Goal: Transaction & Acquisition: Purchase product/service

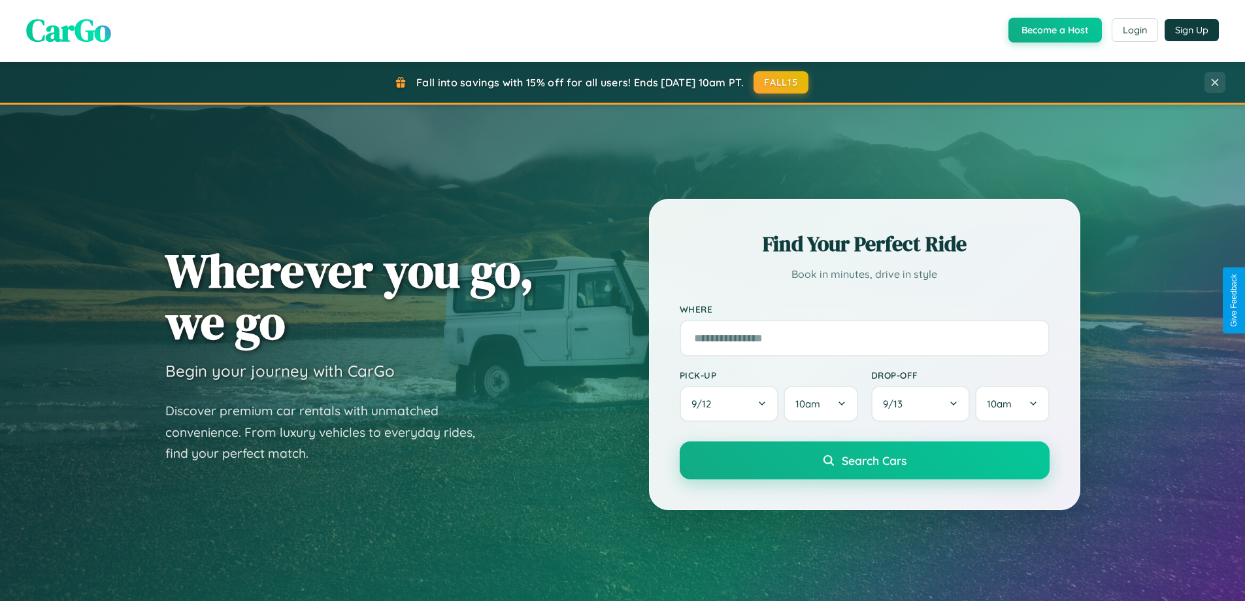
scroll to position [899, 0]
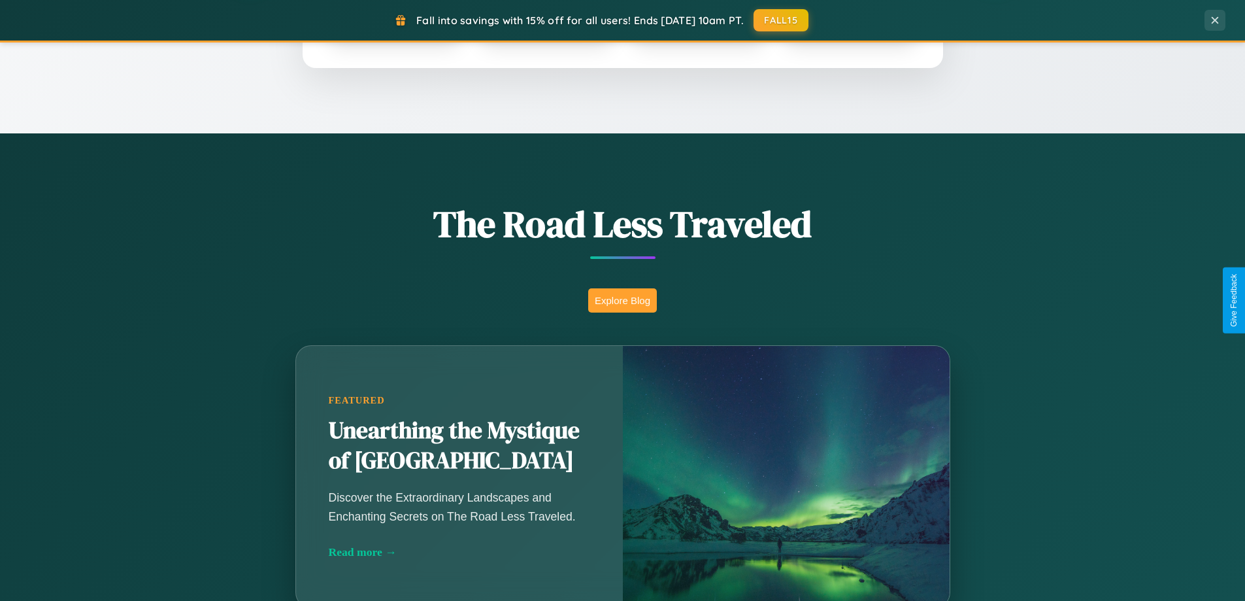
click at [622, 300] on button "Explore Blog" at bounding box center [622, 300] width 69 height 24
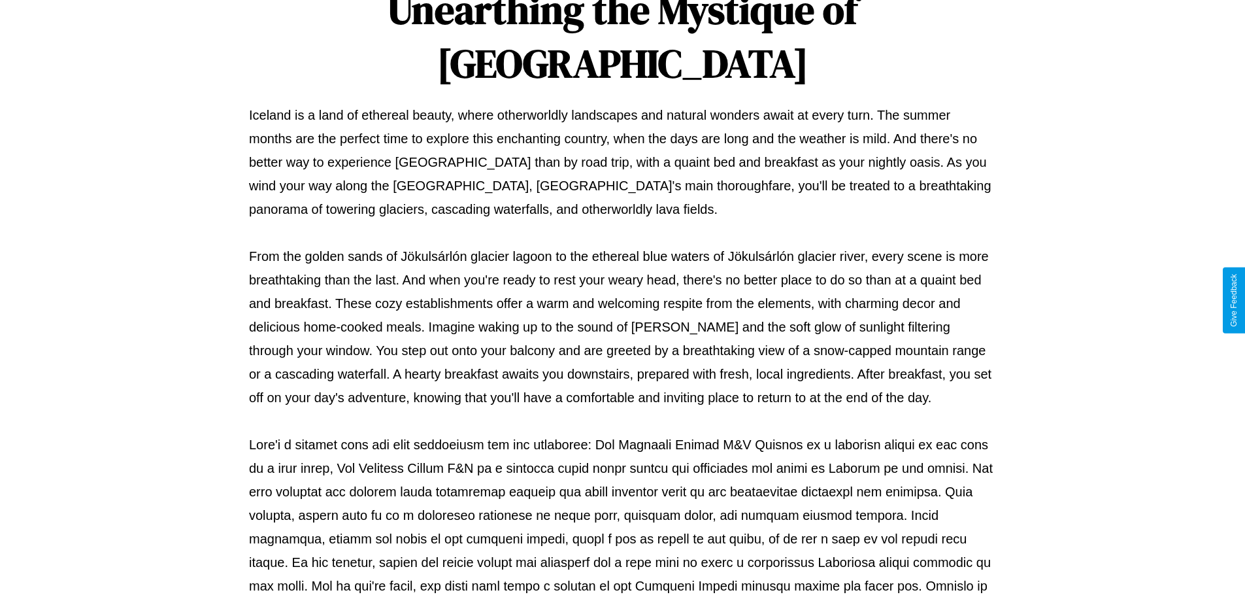
scroll to position [423, 0]
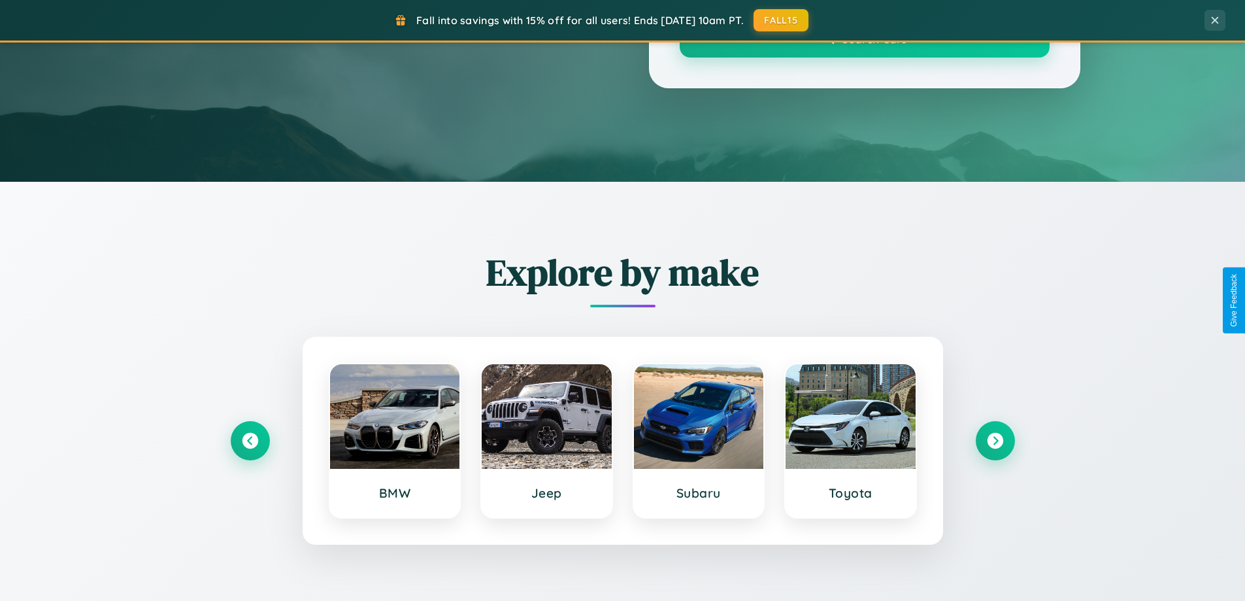
scroll to position [899, 0]
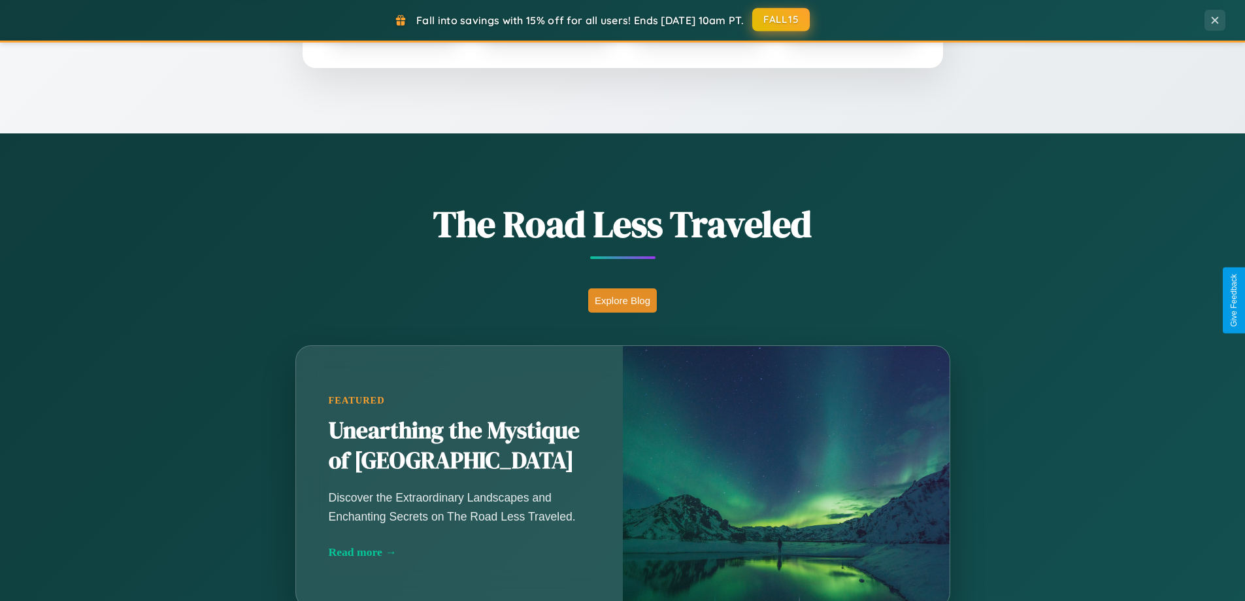
click at [782, 20] on button "FALL15" at bounding box center [781, 20] width 58 height 24
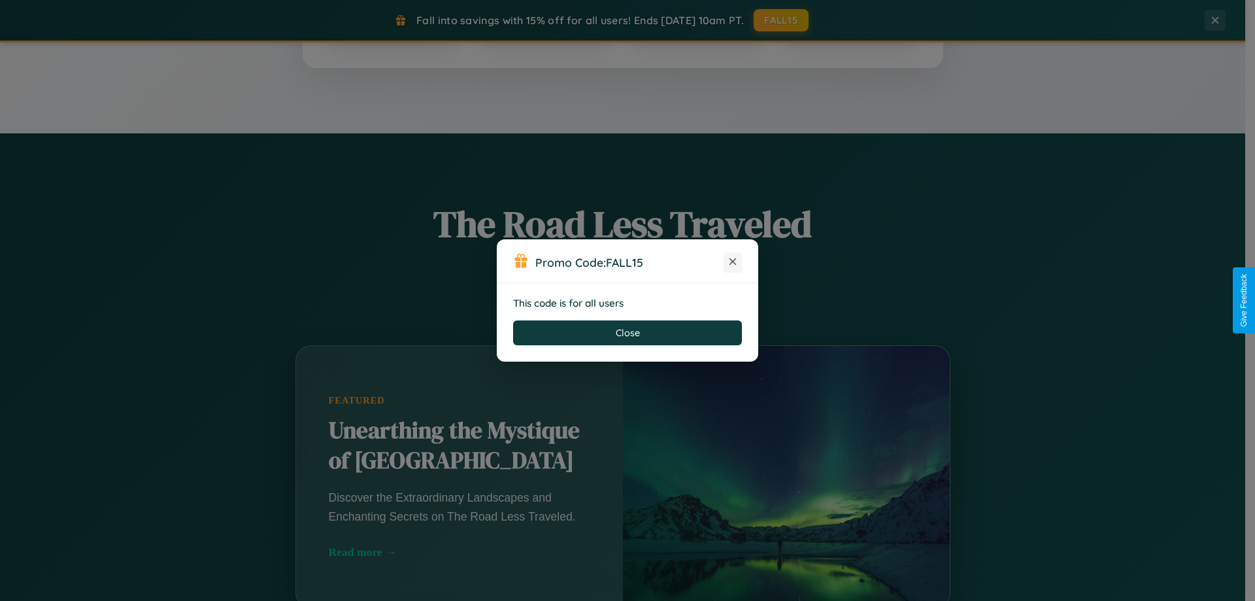
click at [733, 262] on icon at bounding box center [732, 261] width 13 height 13
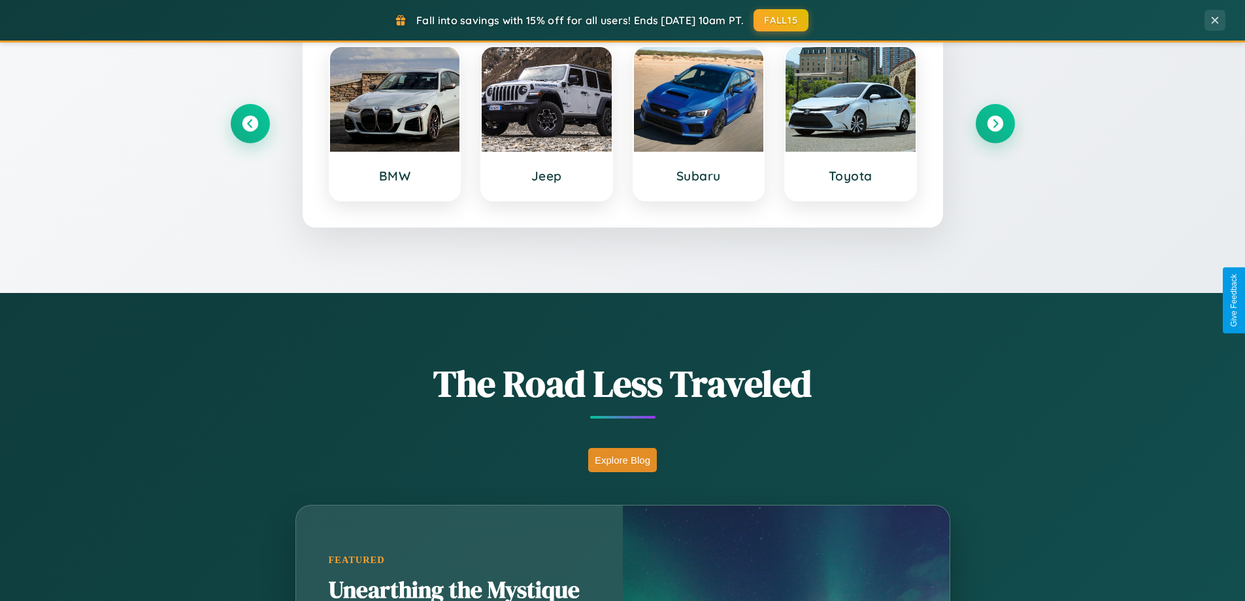
scroll to position [563, 0]
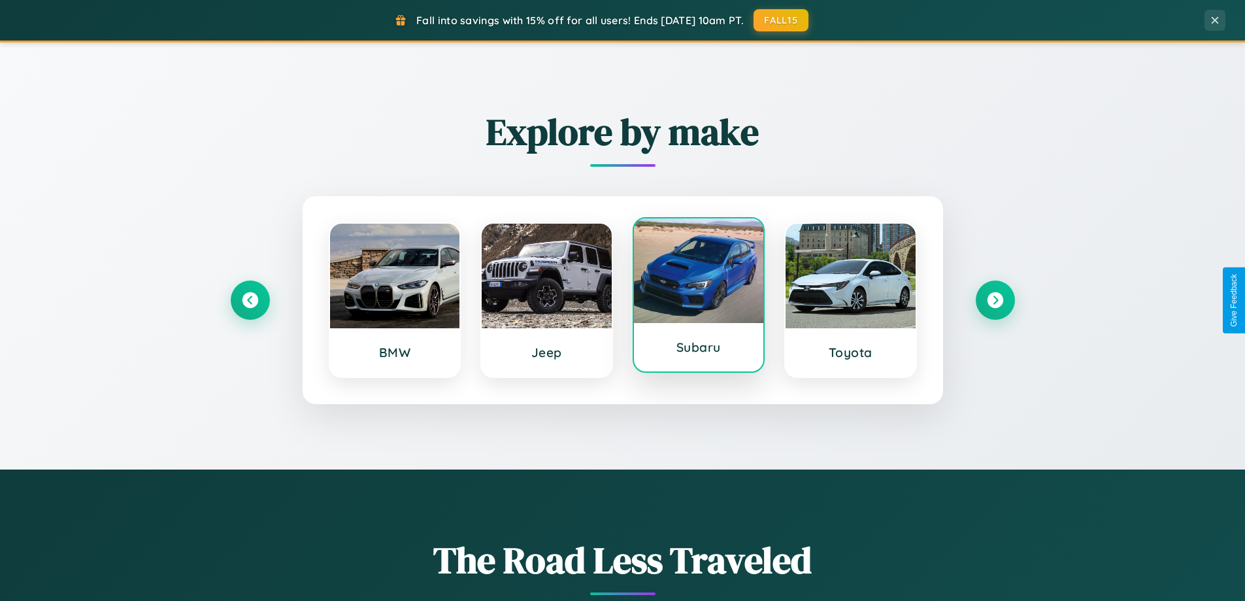
click at [698, 295] on div at bounding box center [699, 270] width 130 height 105
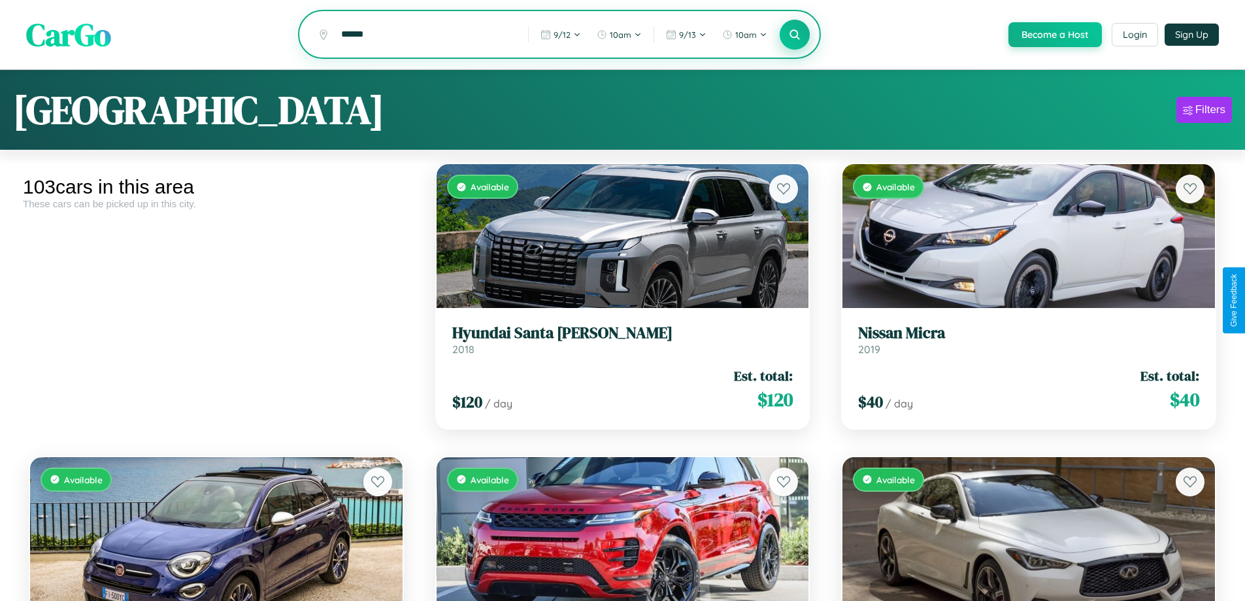
click at [794, 35] on icon at bounding box center [795, 34] width 12 height 12
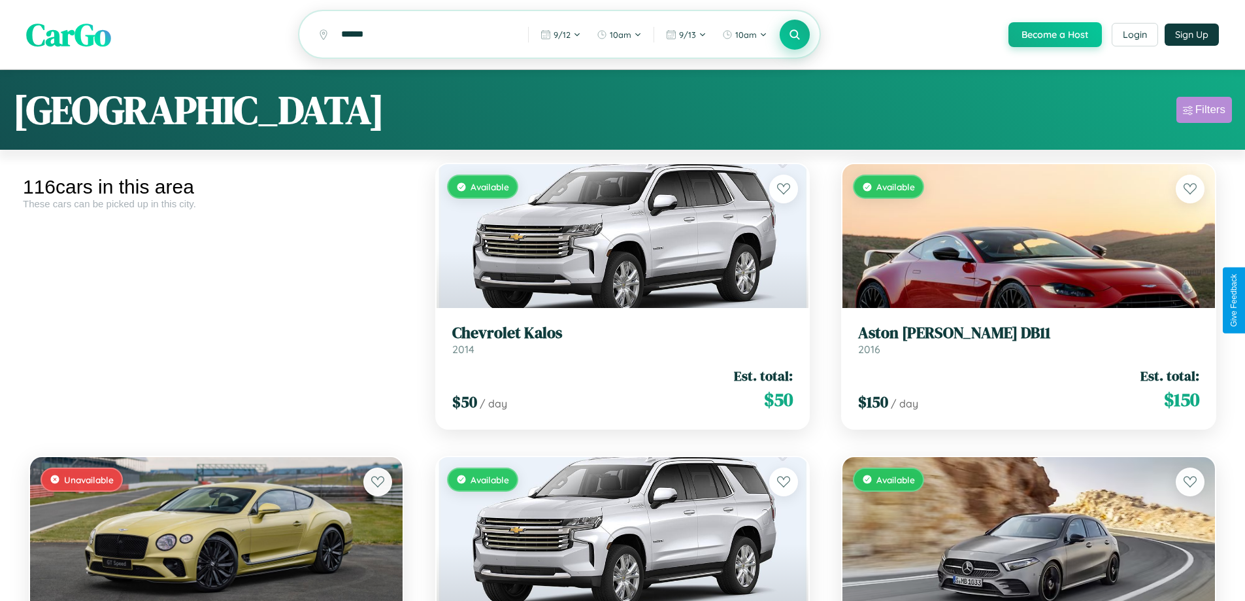
click at [1204, 112] on div "Filters" at bounding box center [1211, 109] width 30 height 13
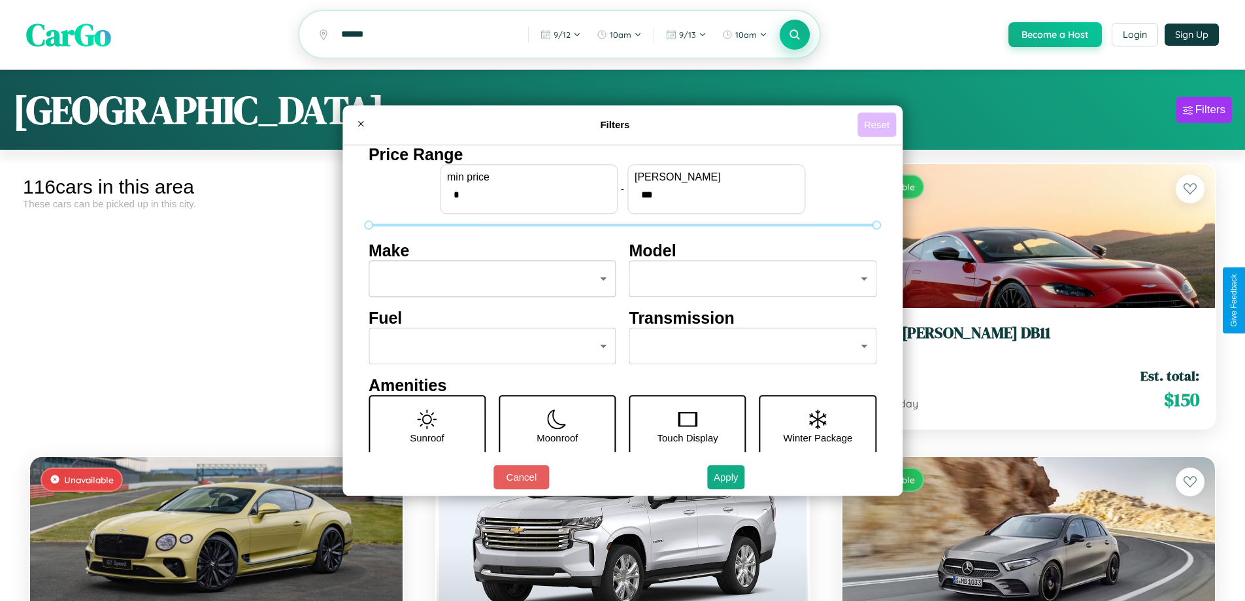
click at [879, 124] on button "Reset" at bounding box center [877, 124] width 39 height 24
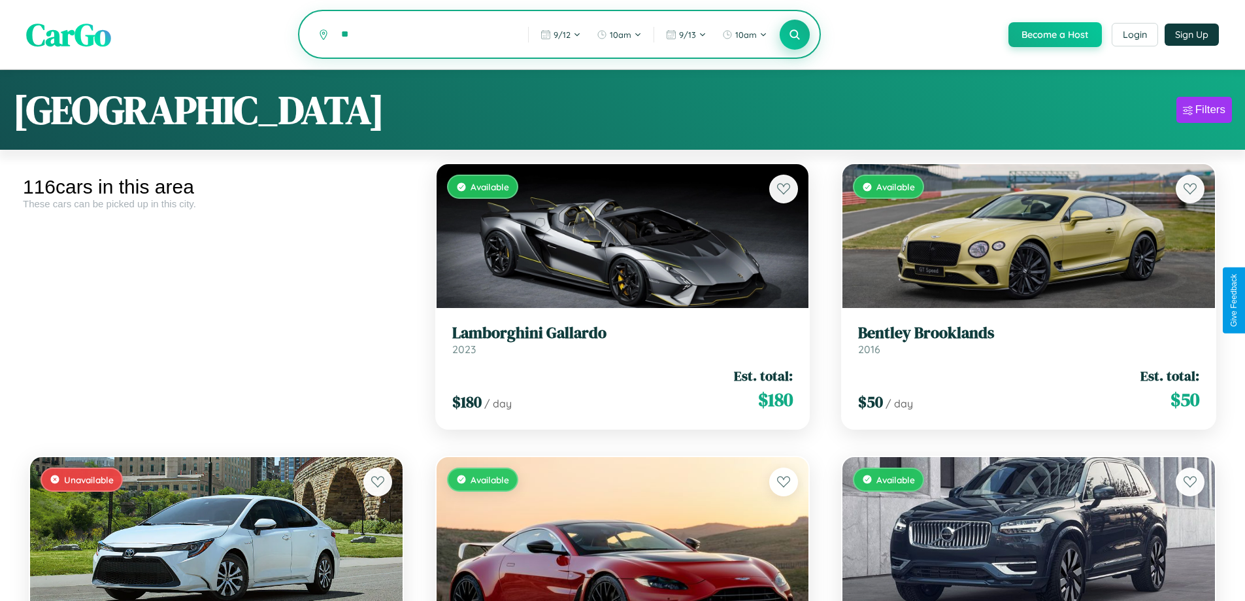
type input "*"
type input "*******"
click at [794, 35] on icon at bounding box center [795, 34] width 12 height 12
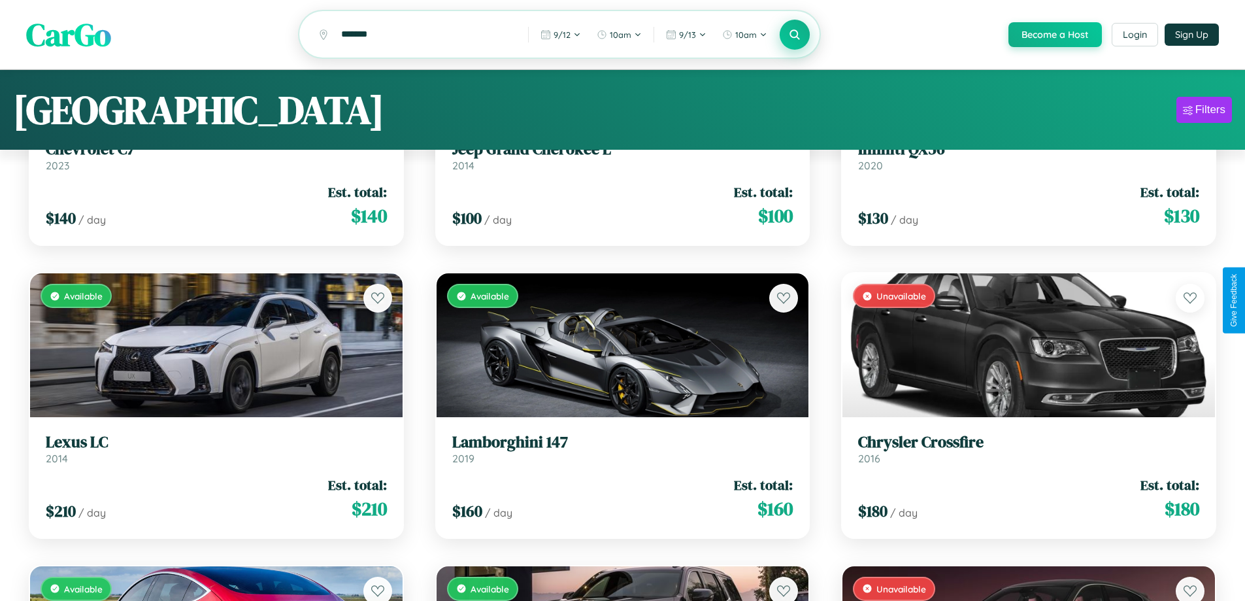
scroll to position [79, 0]
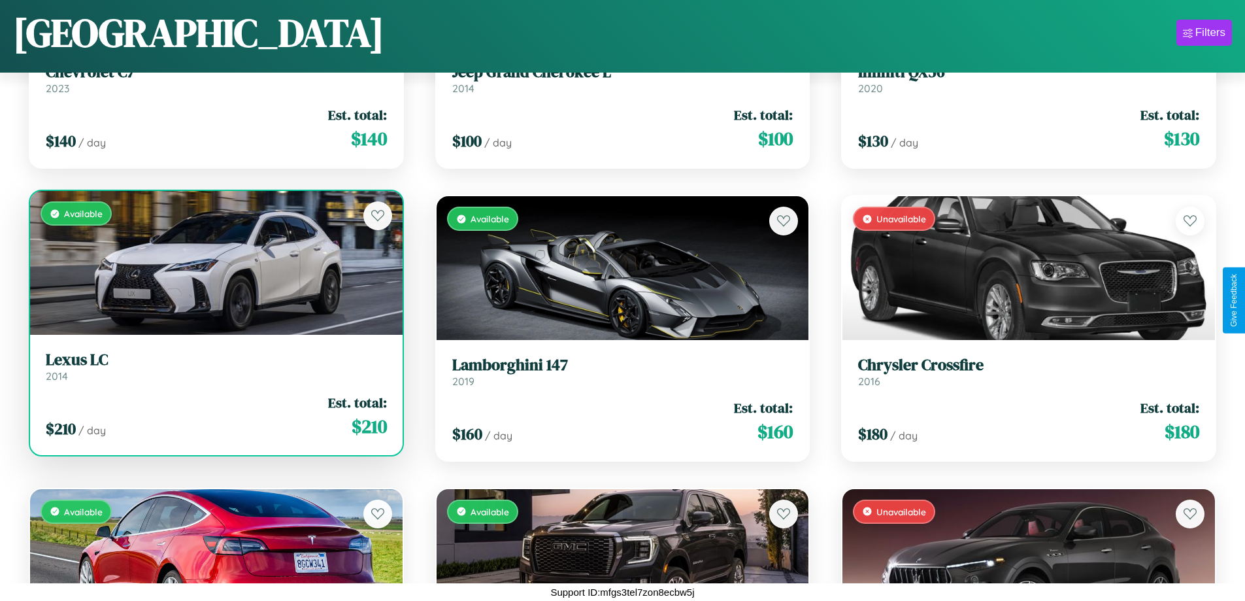
click at [214, 366] on h3 "Lexus LC" at bounding box center [216, 359] width 341 height 19
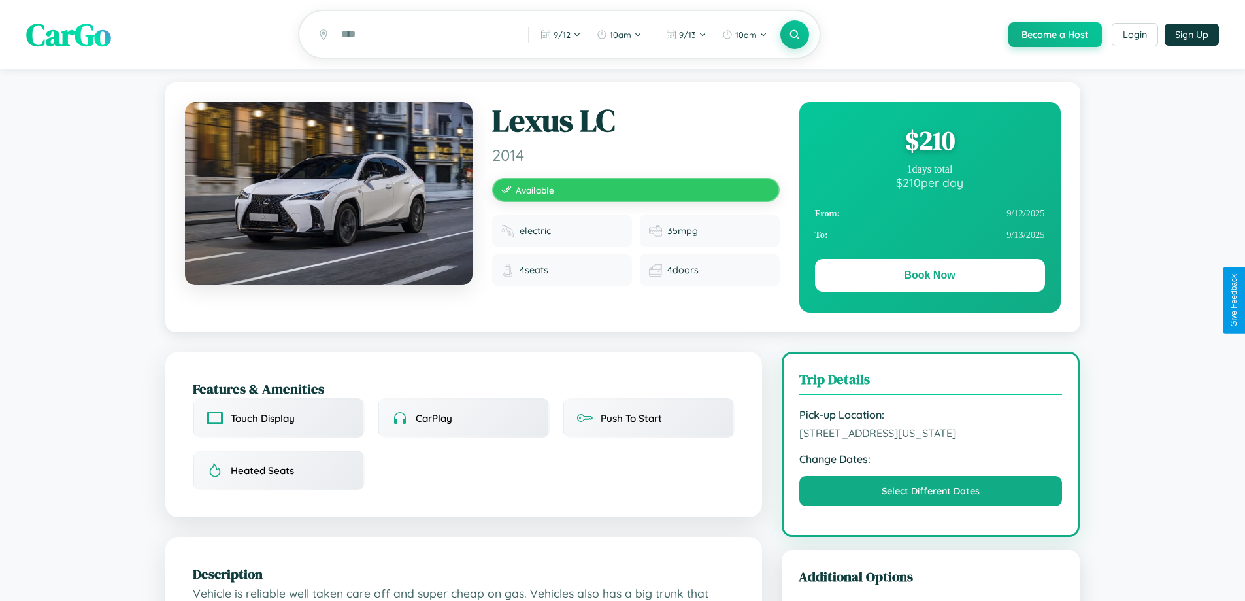
click at [930, 143] on div "$ 210" at bounding box center [930, 140] width 230 height 35
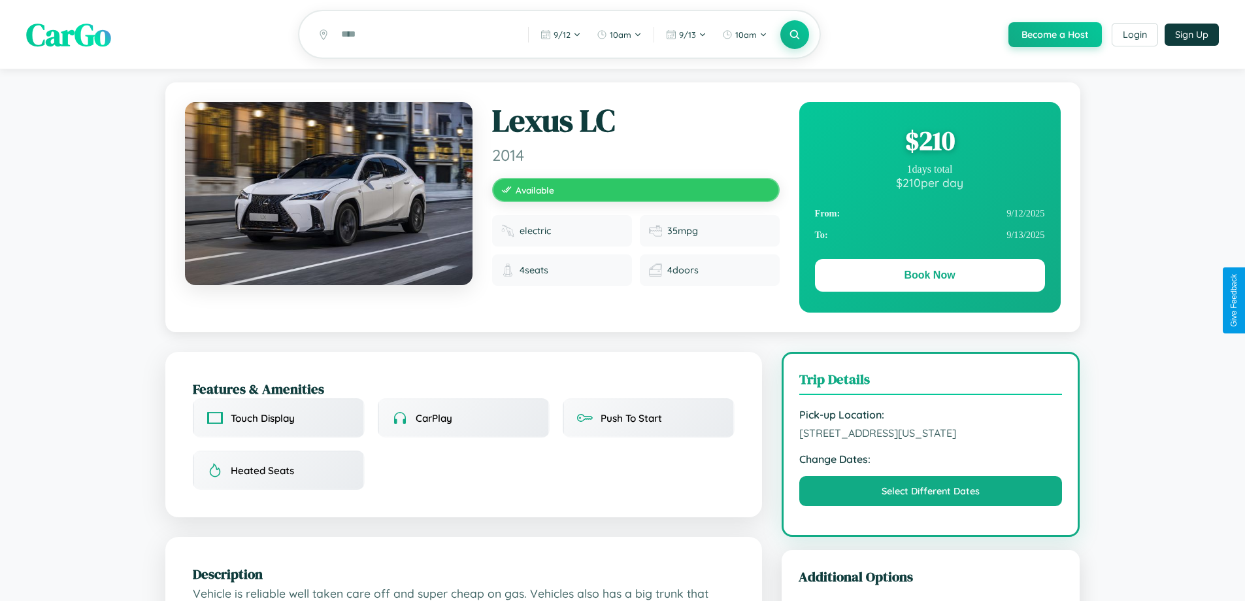
click at [930, 143] on div "$ 210" at bounding box center [930, 140] width 230 height 35
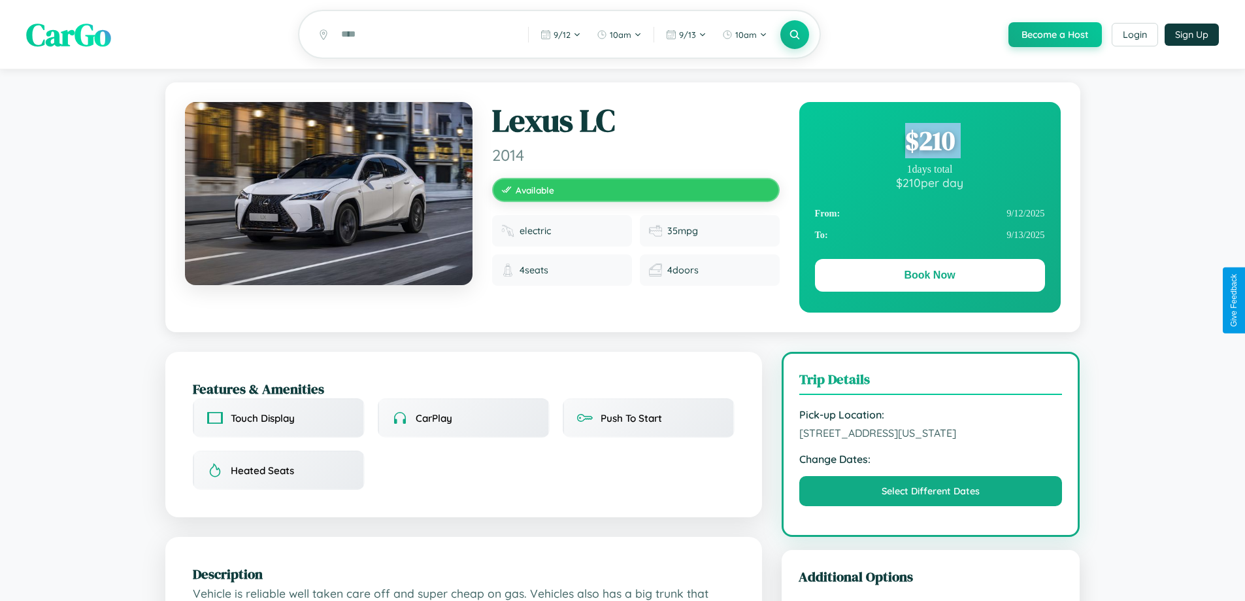
click at [930, 143] on div "$ 210" at bounding box center [930, 140] width 230 height 35
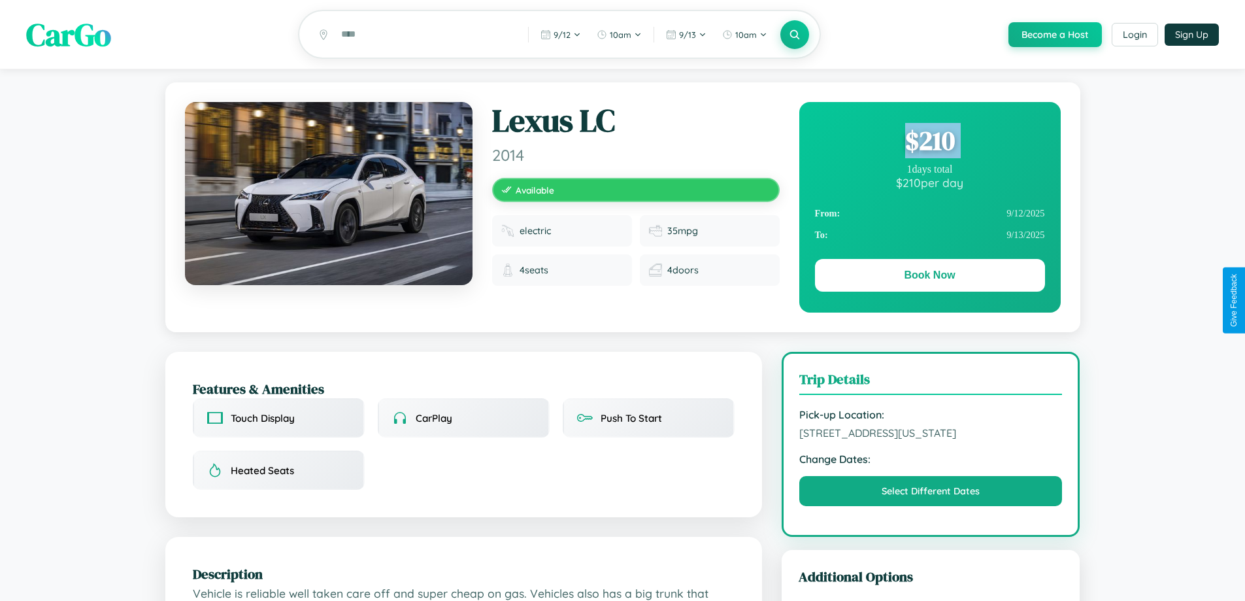
click at [930, 143] on div "$ 210" at bounding box center [930, 140] width 230 height 35
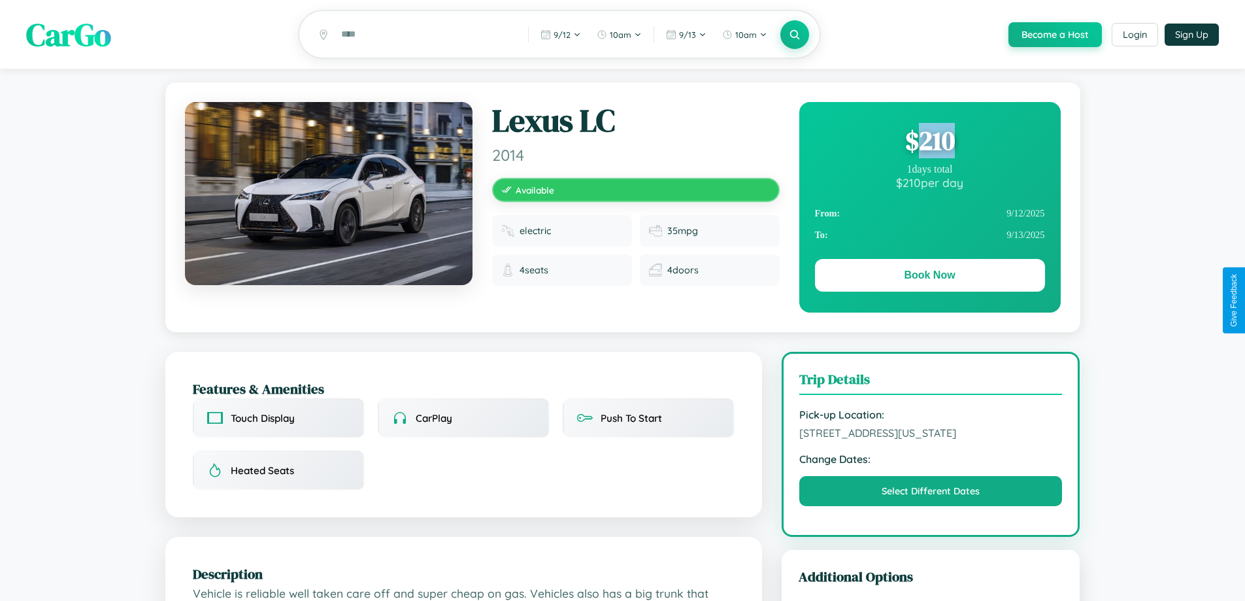
click at [930, 143] on div "$ 210" at bounding box center [930, 140] width 230 height 35
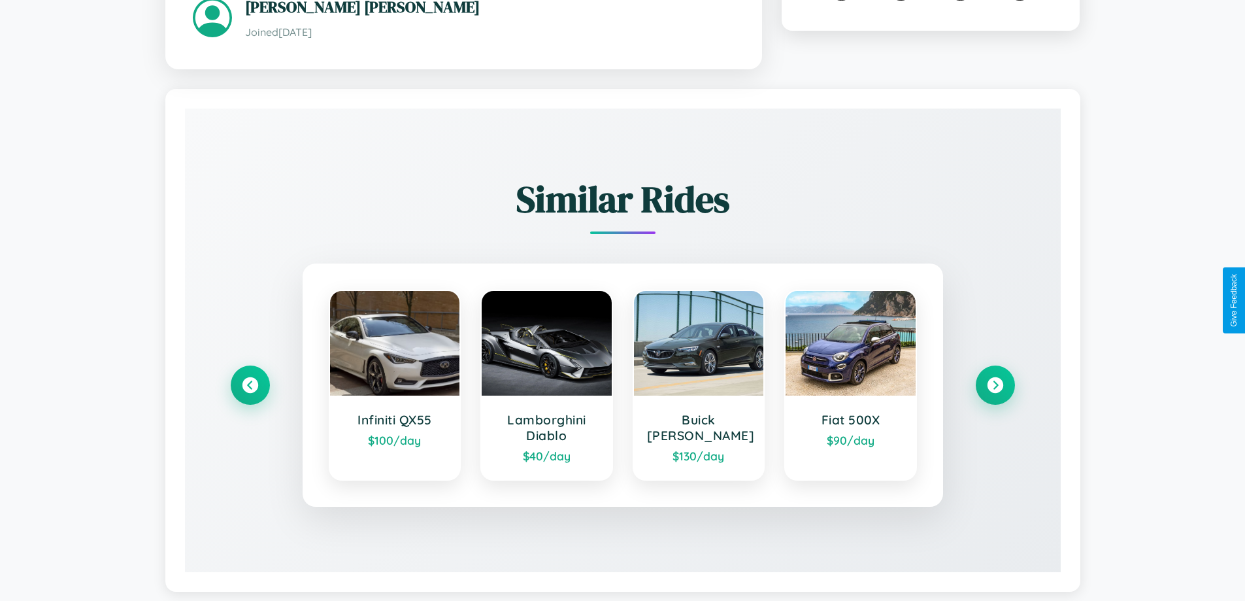
scroll to position [766, 0]
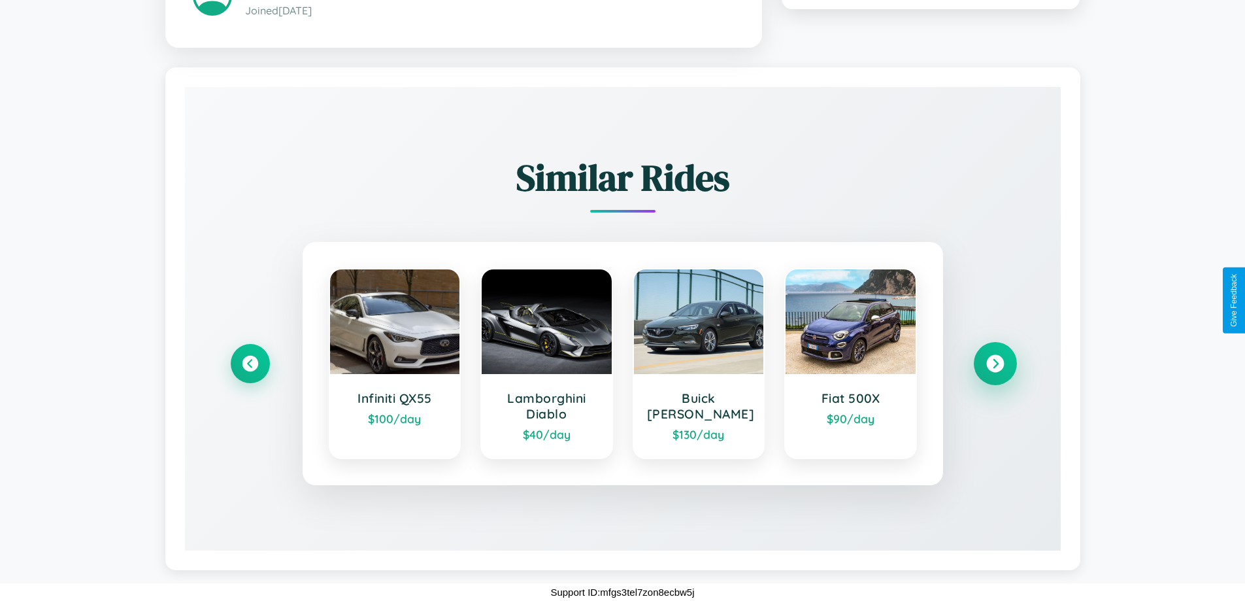
click at [995, 363] on icon at bounding box center [995, 363] width 18 height 18
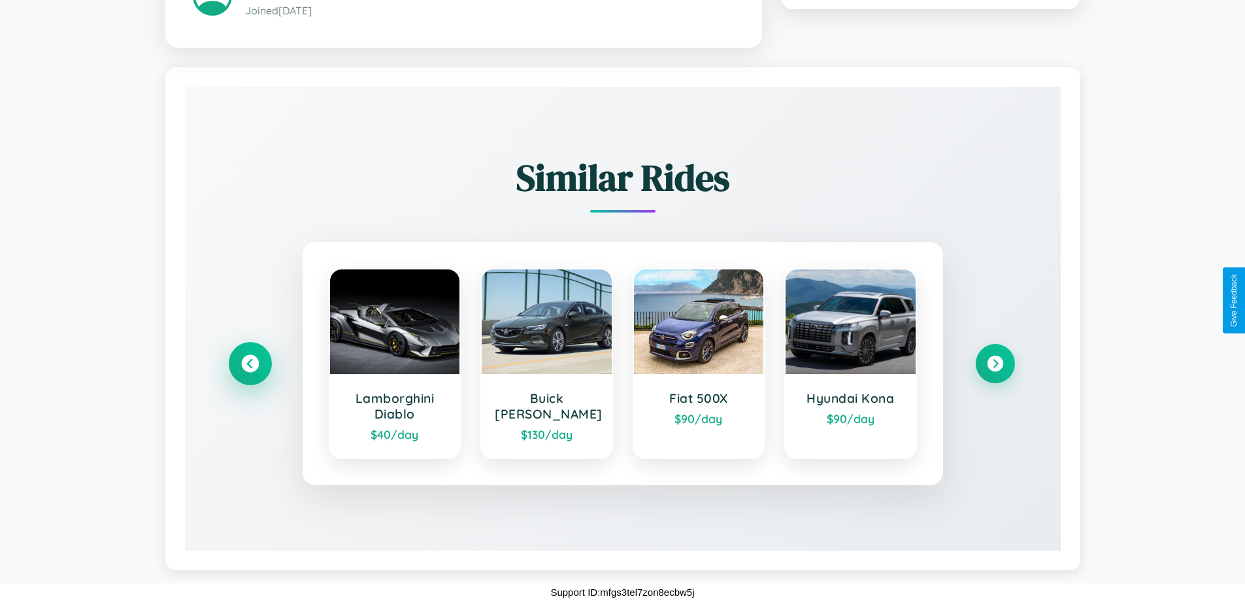
click at [250, 363] on icon at bounding box center [250, 363] width 18 height 18
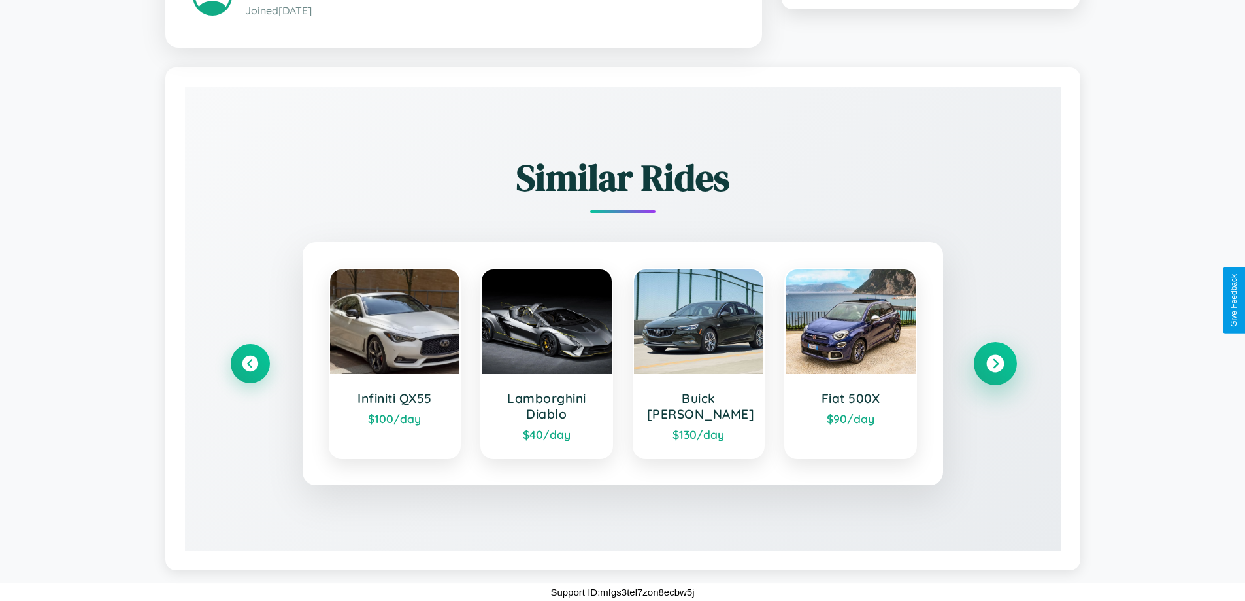
click at [995, 363] on icon at bounding box center [995, 363] width 18 height 18
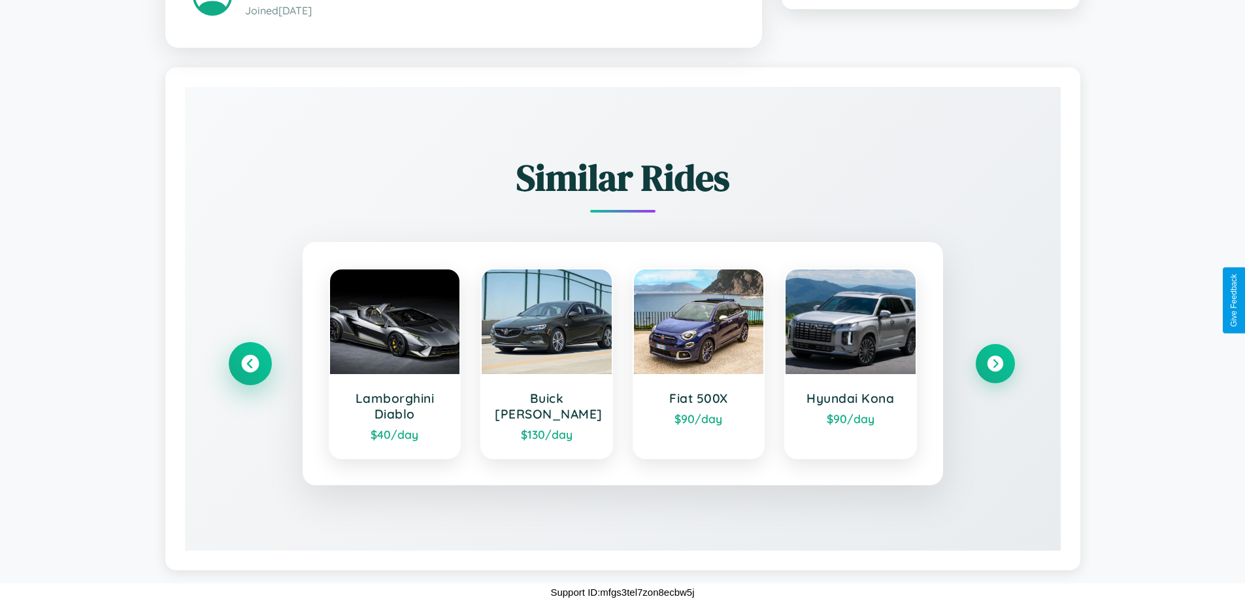
click at [250, 363] on icon at bounding box center [250, 363] width 18 height 18
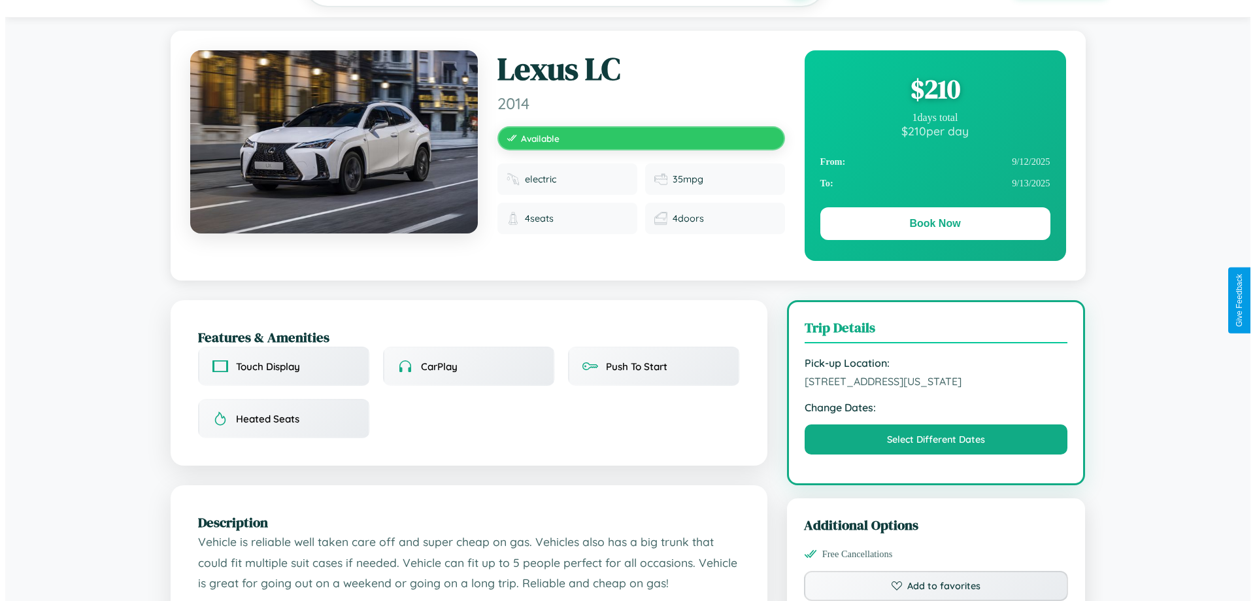
scroll to position [0, 0]
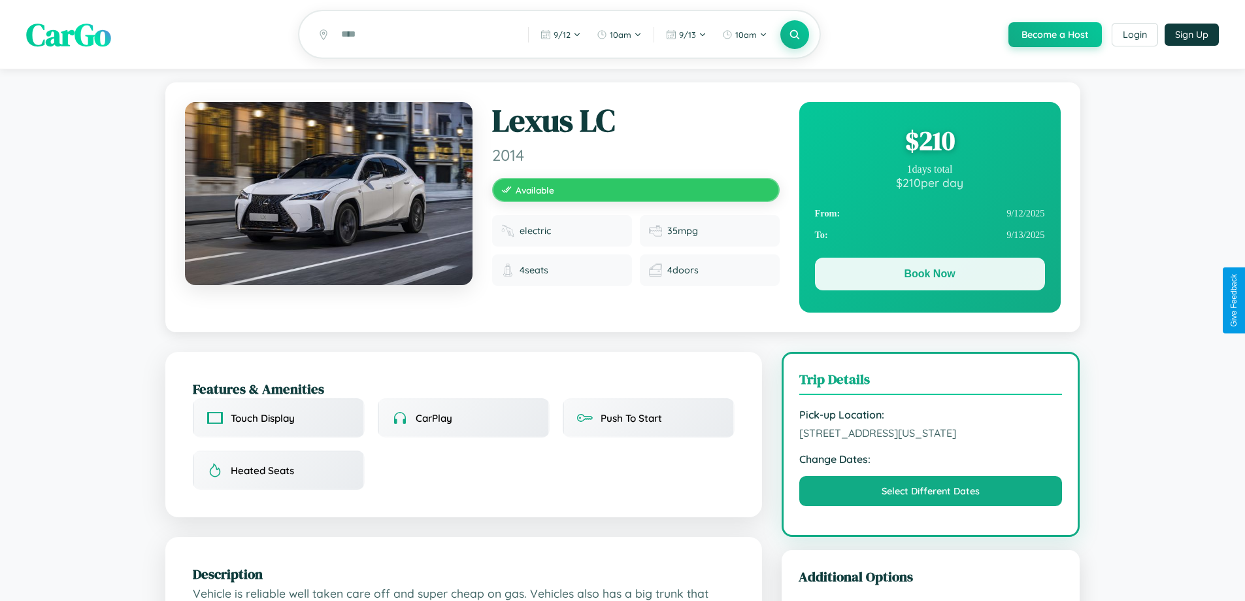
click at [930, 276] on button "Book Now" at bounding box center [930, 274] width 230 height 33
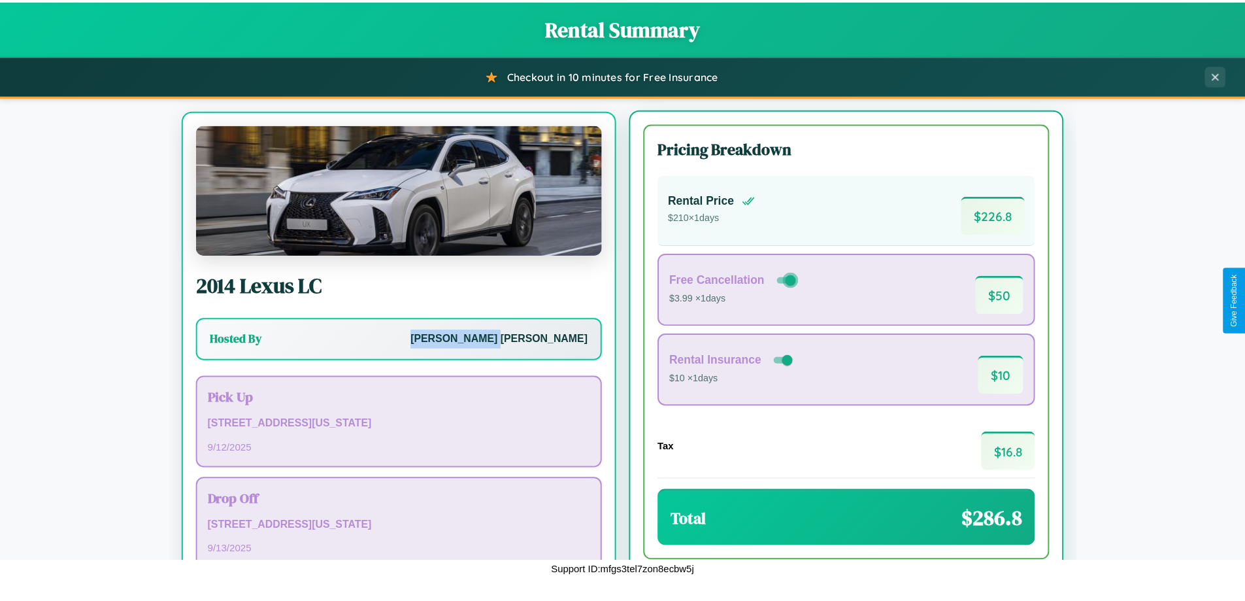
scroll to position [61, 0]
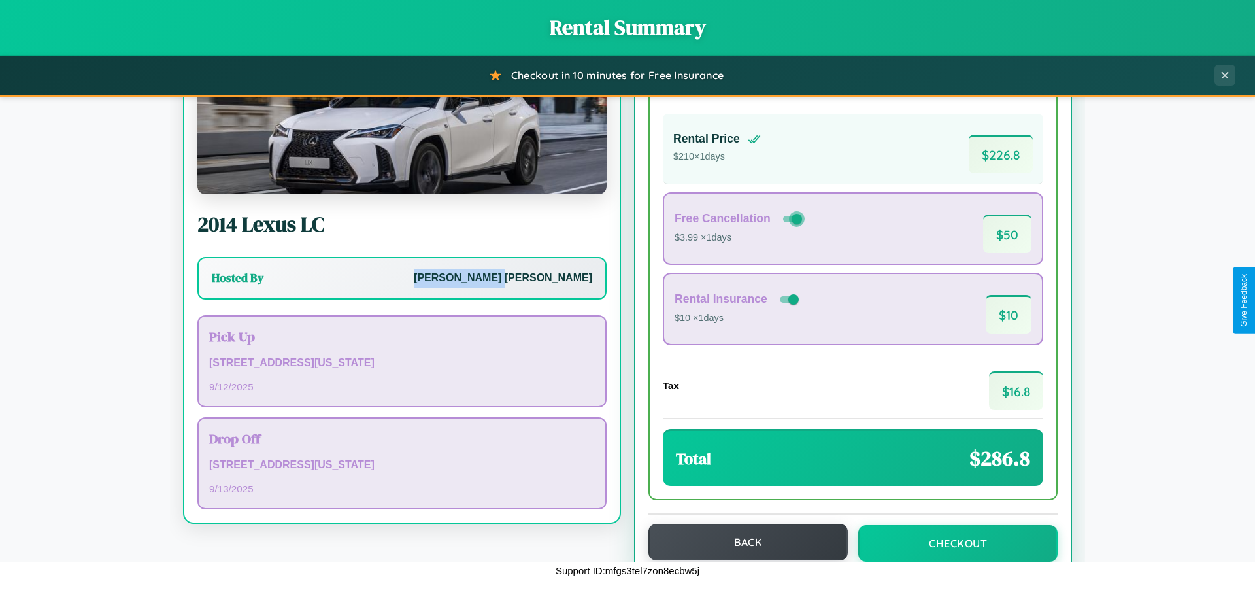
click at [742, 543] on button "Back" at bounding box center [747, 542] width 199 height 37
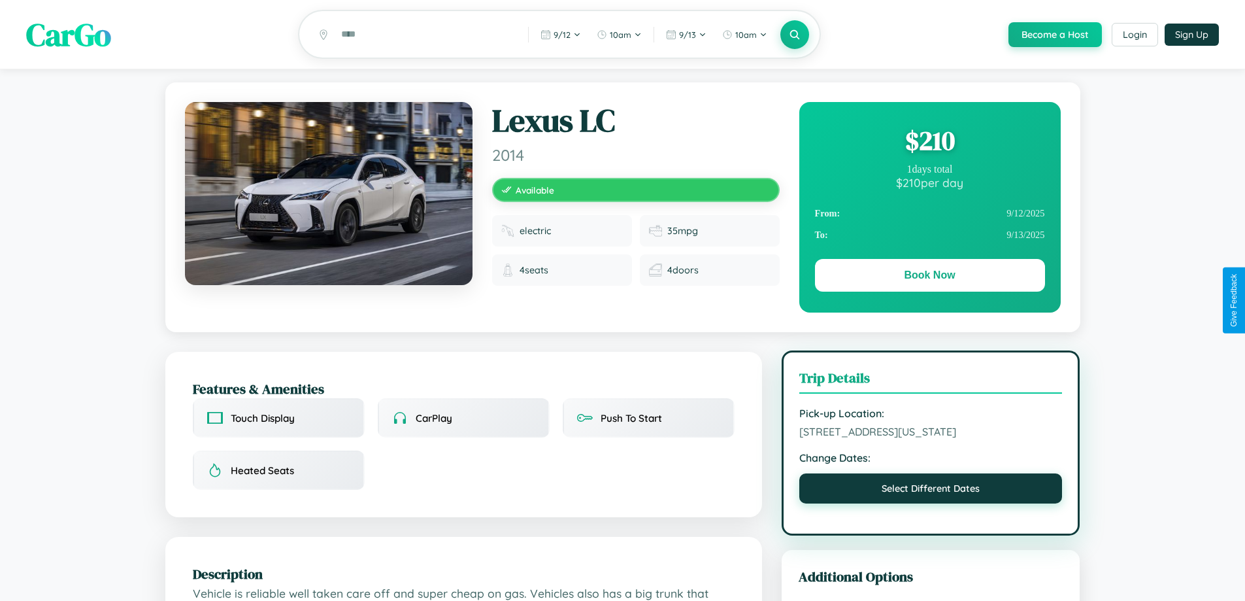
click at [931, 490] on button "Select Different Dates" at bounding box center [930, 488] width 263 height 30
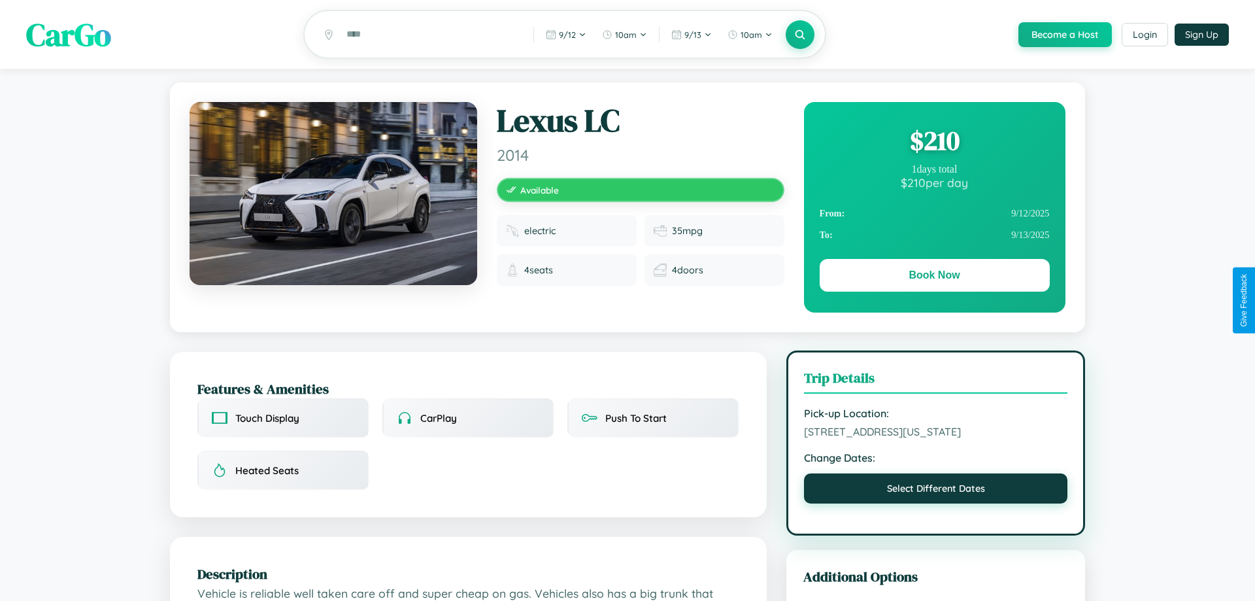
select select "*"
select select "****"
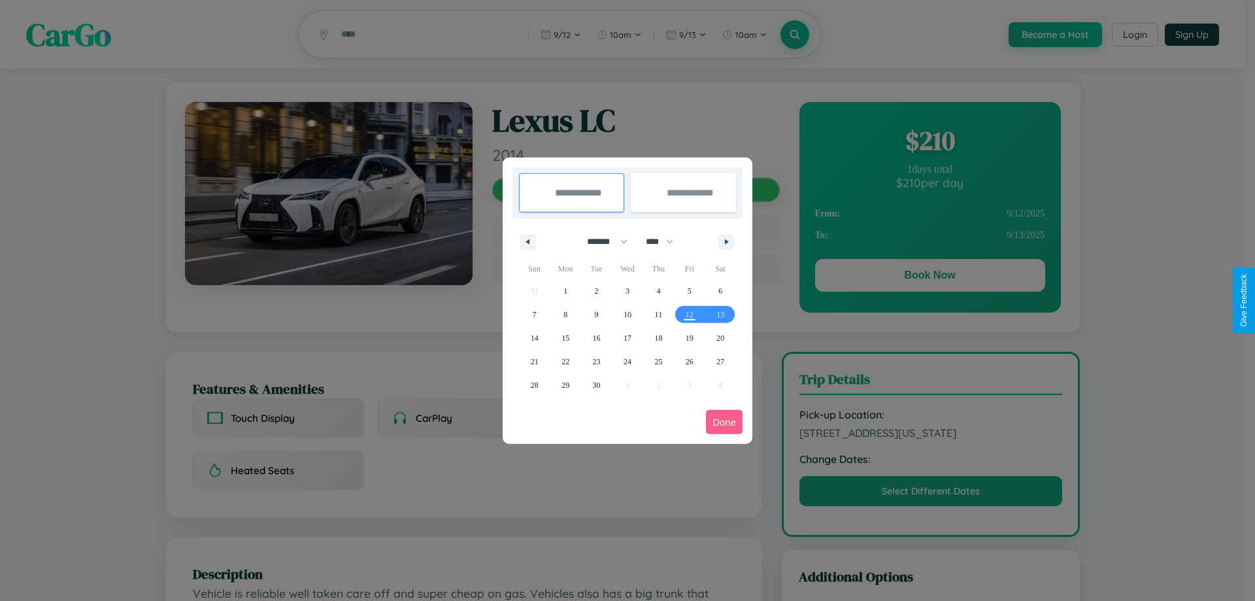
drag, startPoint x: 601, startPoint y: 241, endPoint x: 628, endPoint y: 262, distance: 33.5
click at [601, 241] on select "******* ******** ***** ***** *** **** **** ****** ********* ******* ******** **…" at bounding box center [605, 242] width 56 height 22
select select "*"
drag, startPoint x: 665, startPoint y: 241, endPoint x: 628, endPoint y: 262, distance: 43.3
click at [665, 241] on select "**** **** **** **** **** **** **** **** **** **** **** **** **** **** **** ****…" at bounding box center [658, 242] width 39 height 22
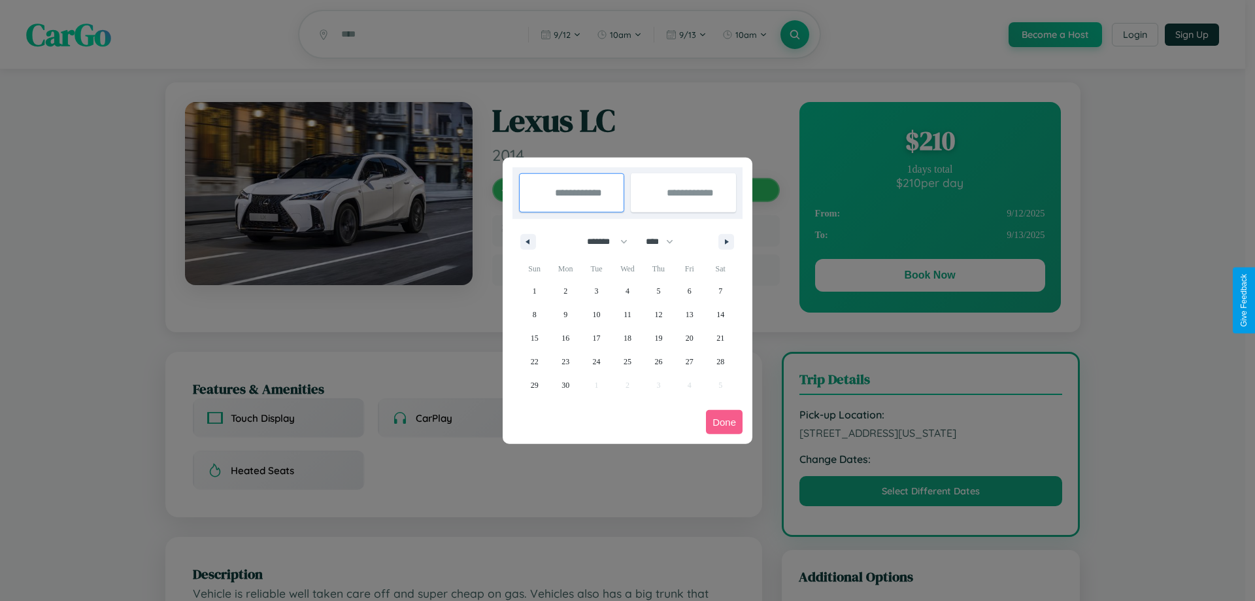
select select "****"
click at [534, 384] on span "28" at bounding box center [535, 385] width 8 height 24
type input "**********"
click at [726, 241] on icon "button" at bounding box center [729, 241] width 7 height 5
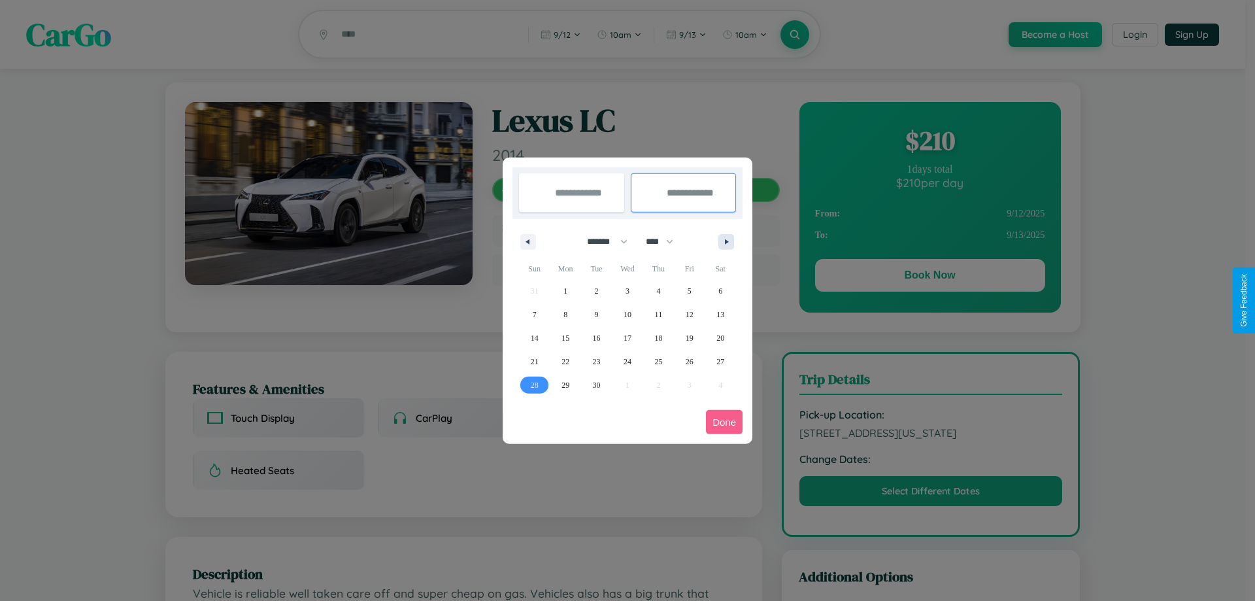
select select "*"
click at [627, 290] on span "1" at bounding box center [628, 291] width 4 height 24
type input "**********"
select select "*"
click at [724, 422] on button "Done" at bounding box center [724, 422] width 37 height 24
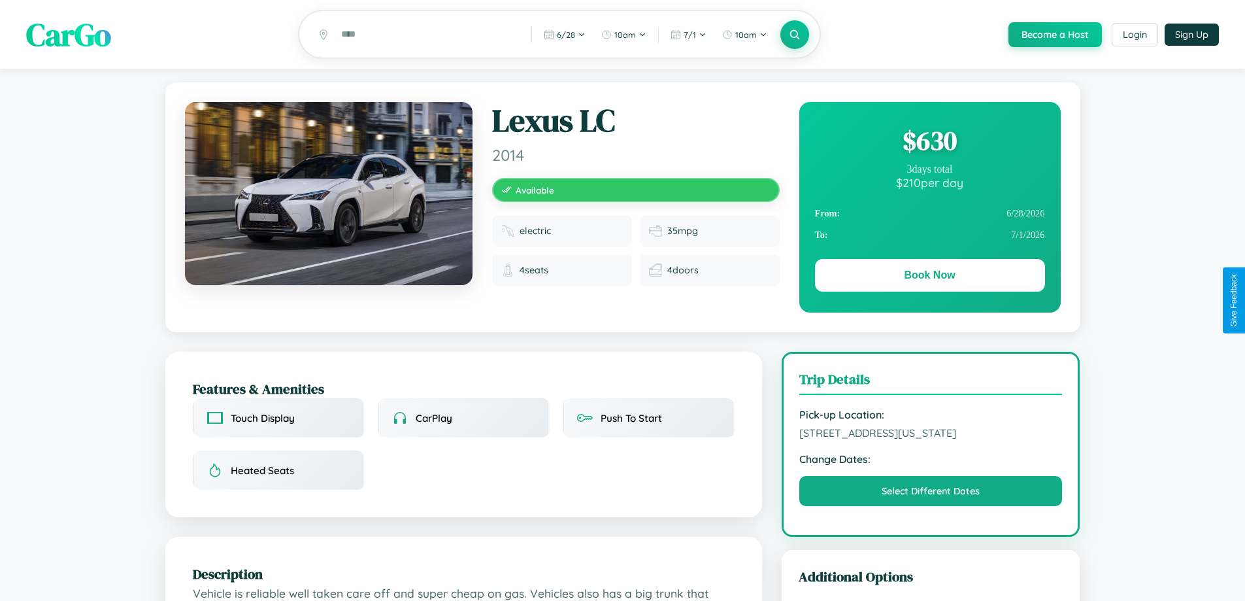
click at [930, 143] on div "$ 630" at bounding box center [930, 140] width 230 height 35
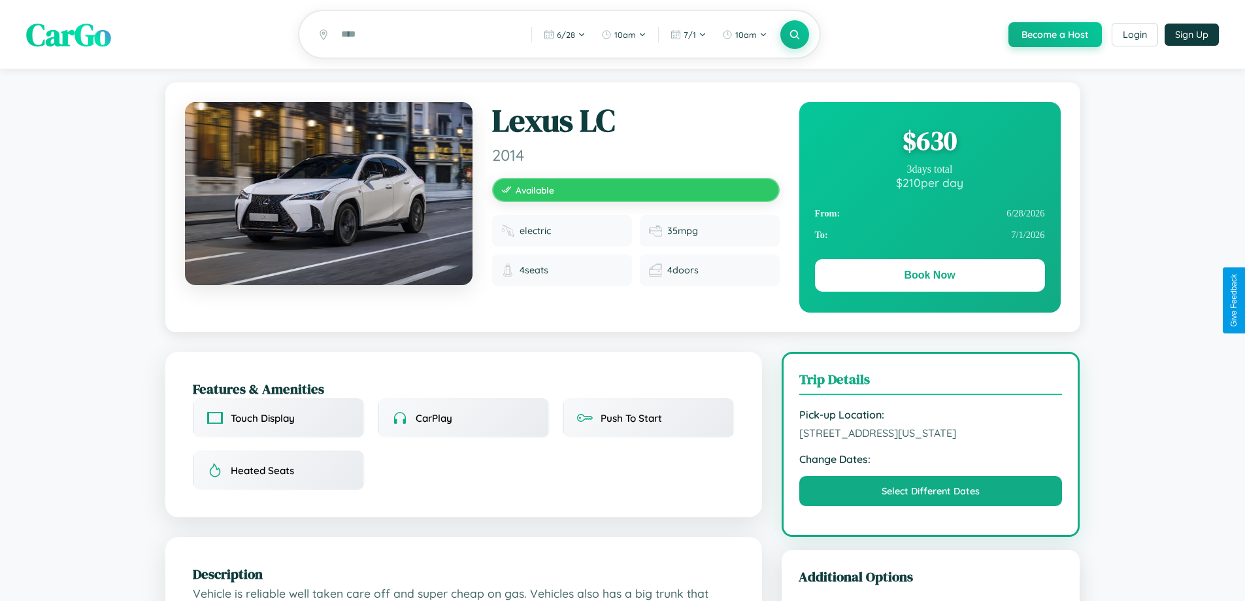
click at [930, 143] on div "$ 630" at bounding box center [930, 140] width 230 height 35
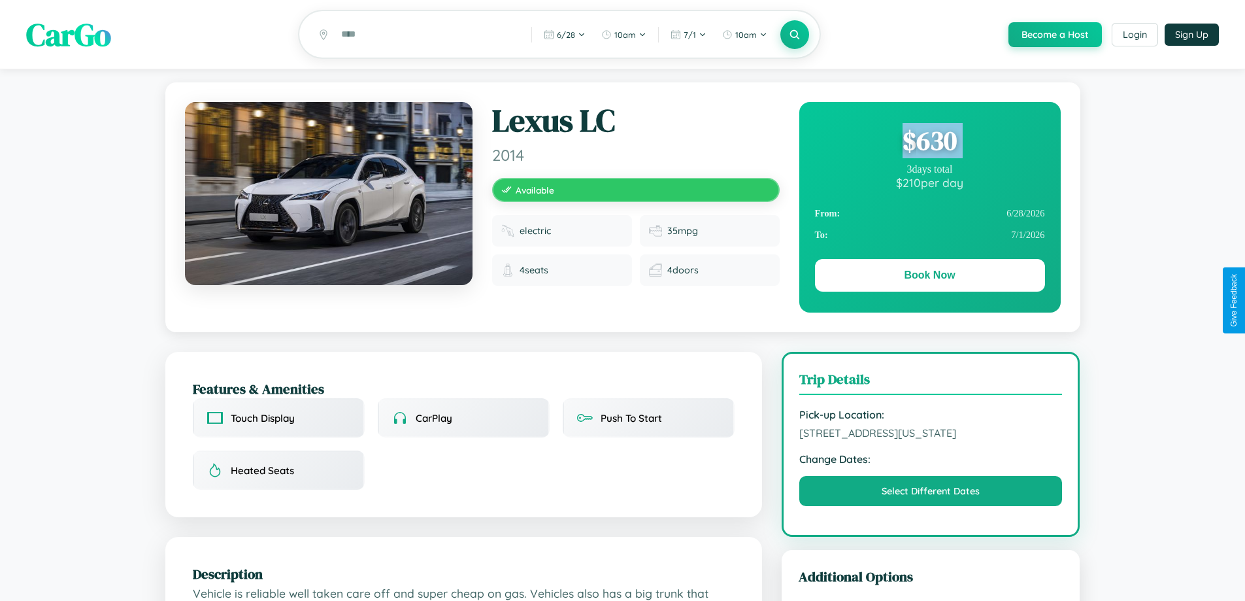
click at [930, 143] on div "$ 630" at bounding box center [930, 140] width 230 height 35
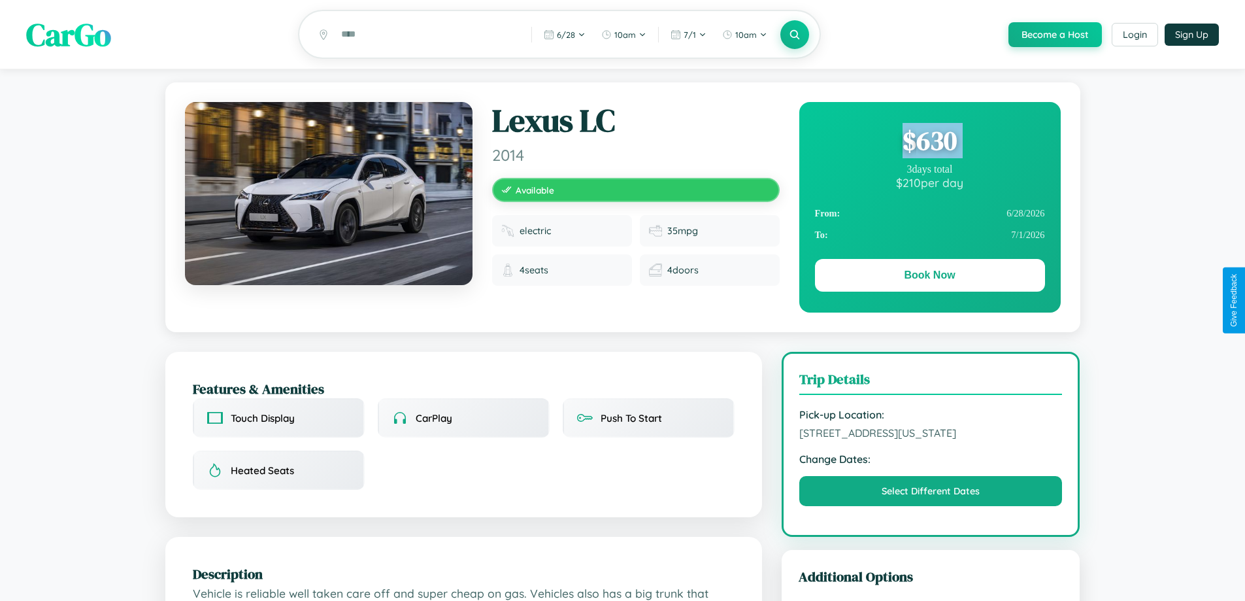
click at [930, 143] on div "$ 630" at bounding box center [930, 140] width 230 height 35
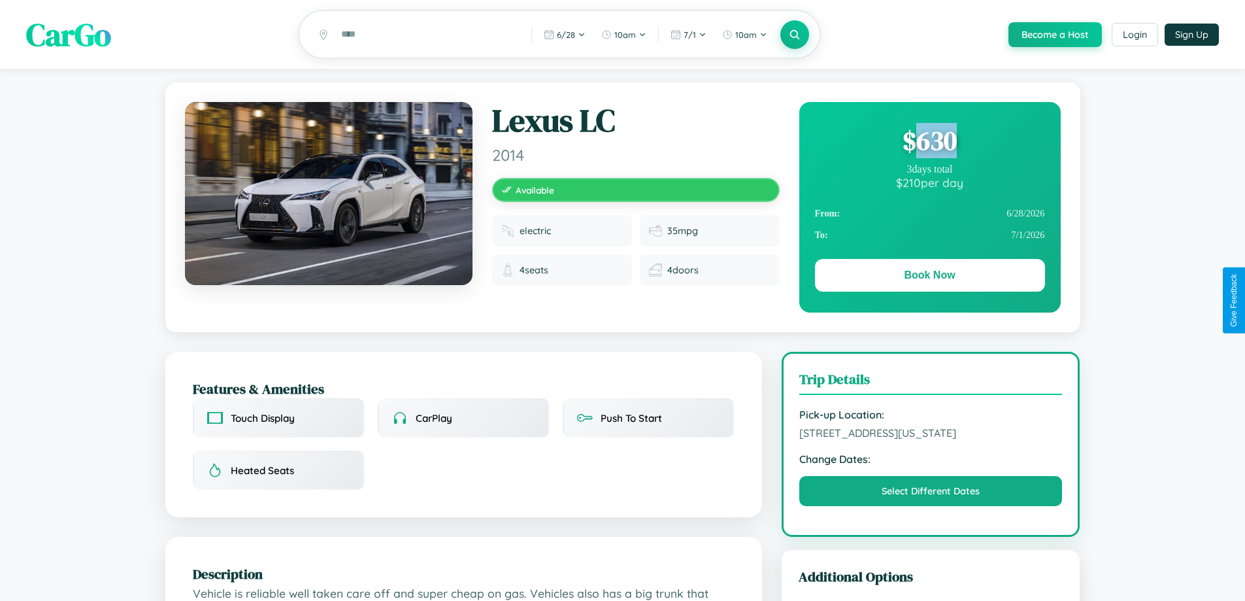
click at [930, 143] on div "$ 630" at bounding box center [930, 140] width 230 height 35
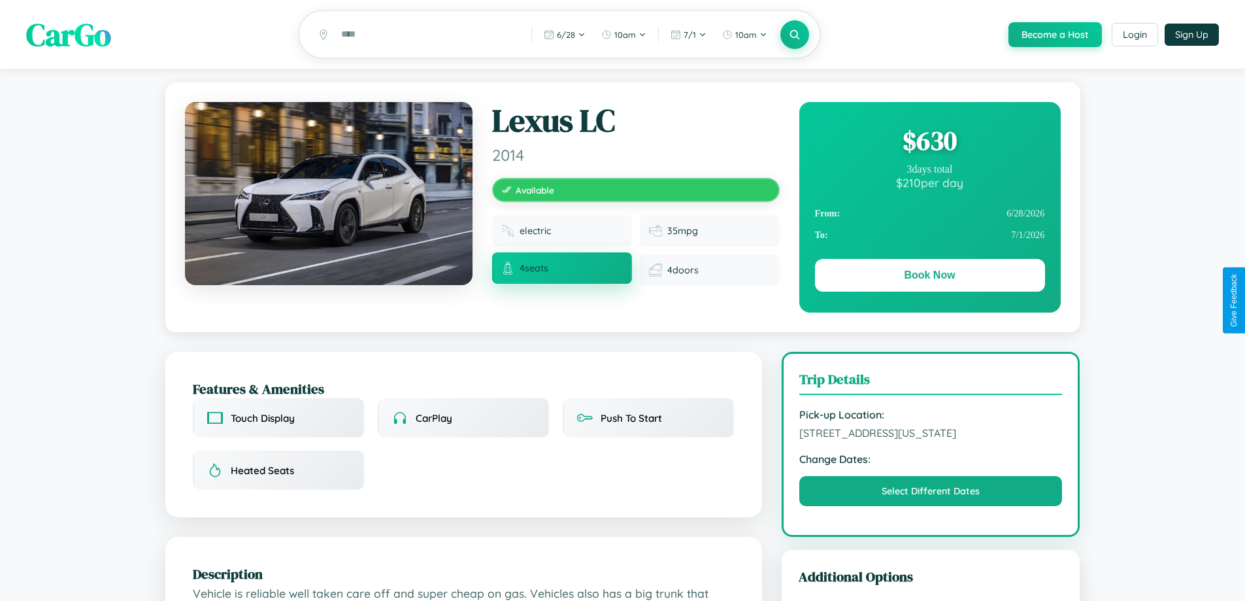
scroll to position [429, 0]
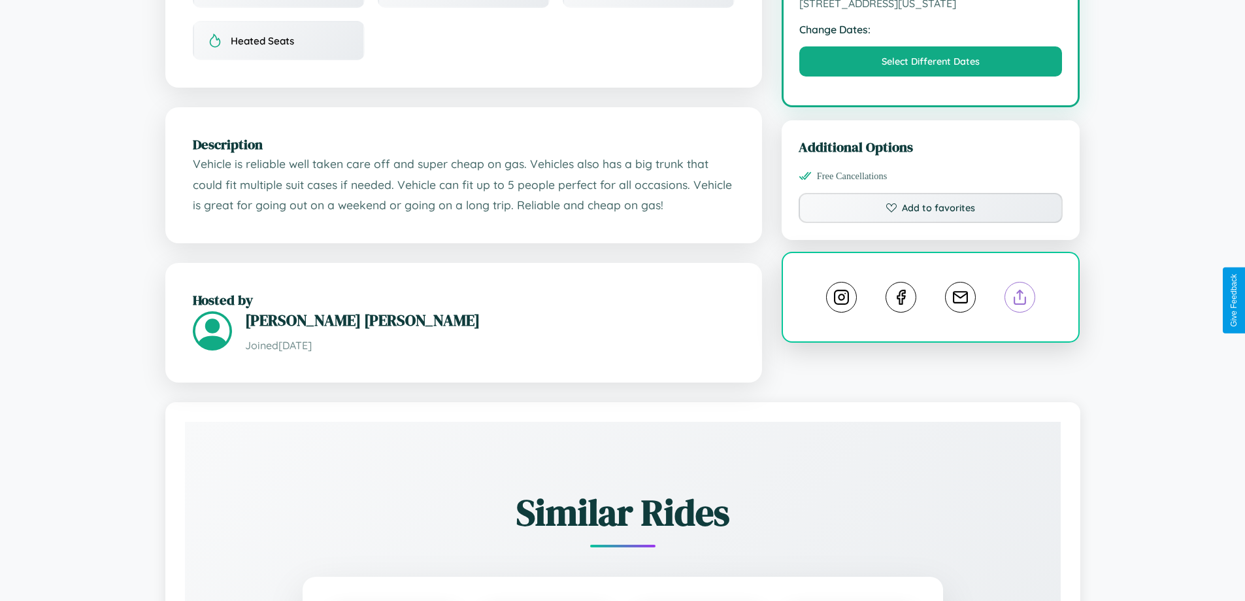
click at [1020, 299] on line at bounding box center [1020, 294] width 0 height 9
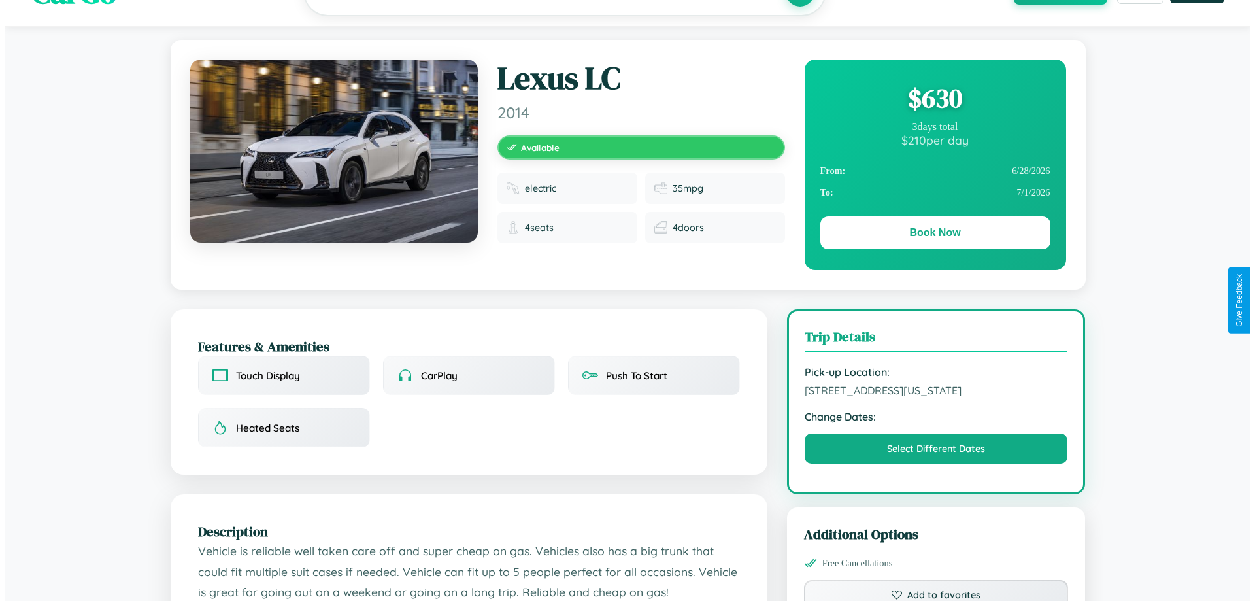
scroll to position [0, 0]
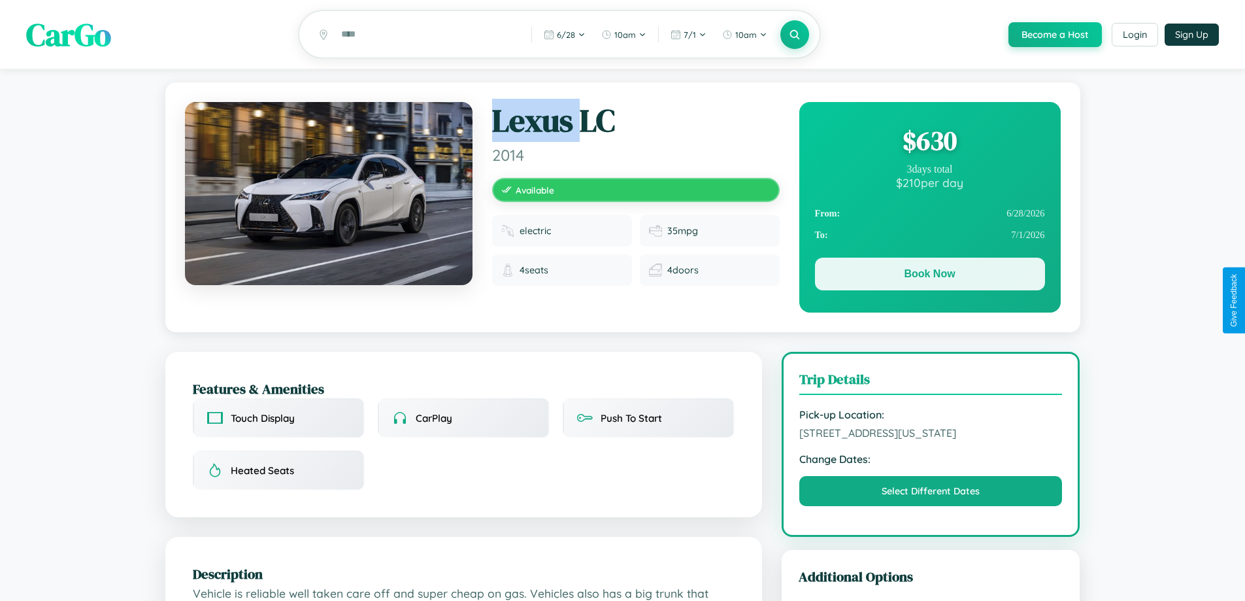
click at [930, 276] on button "Book Now" at bounding box center [930, 274] width 230 height 33
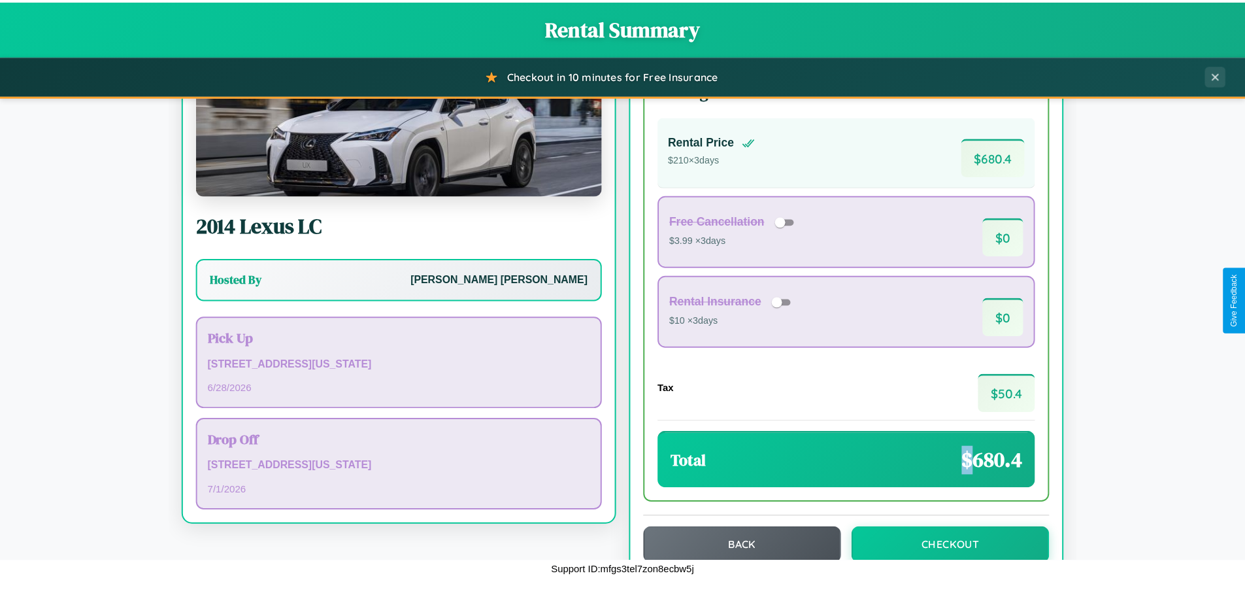
scroll to position [90, 0]
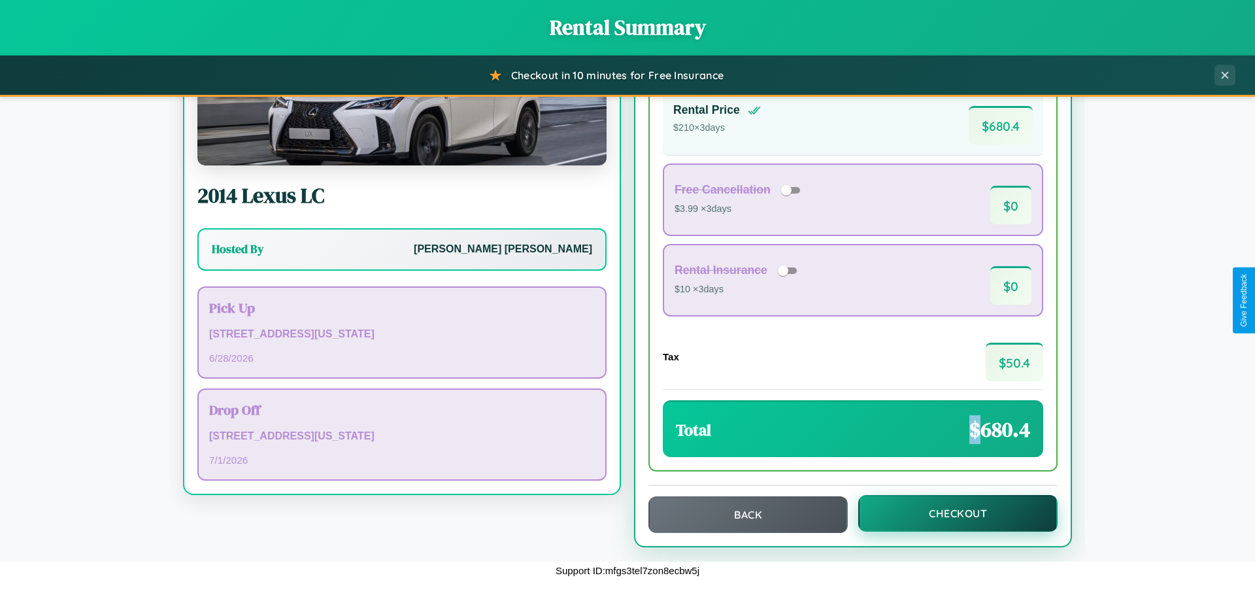
click at [949, 513] on button "Checkout" at bounding box center [957, 513] width 199 height 37
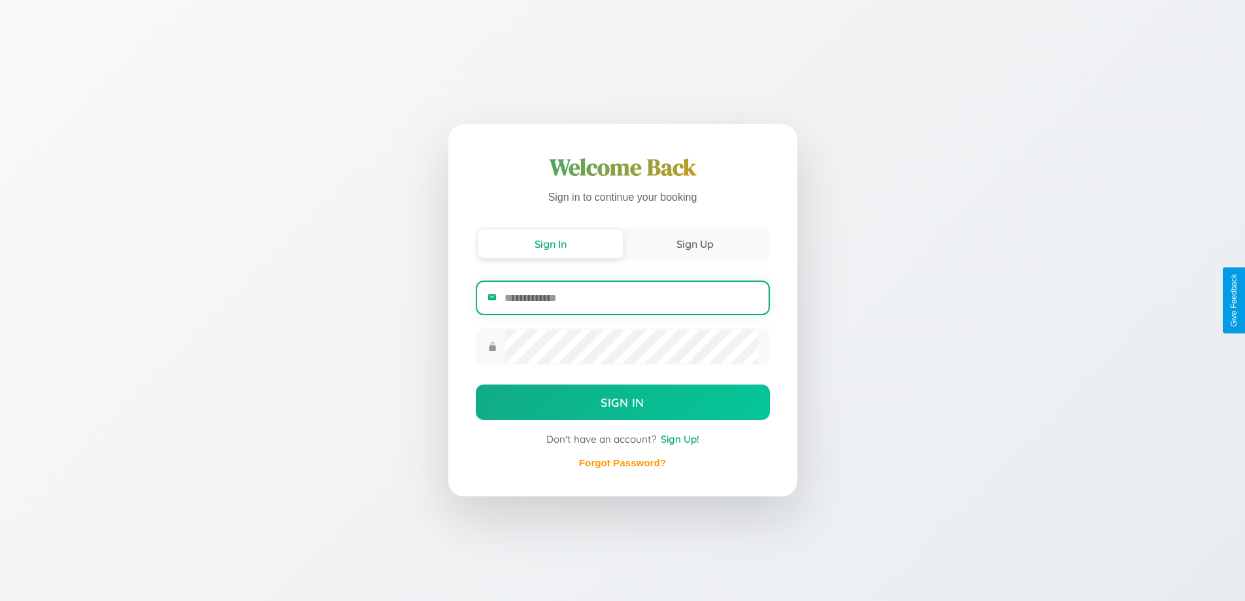
click at [631, 301] on input "email" at bounding box center [631, 298] width 253 height 32
type input "**********"
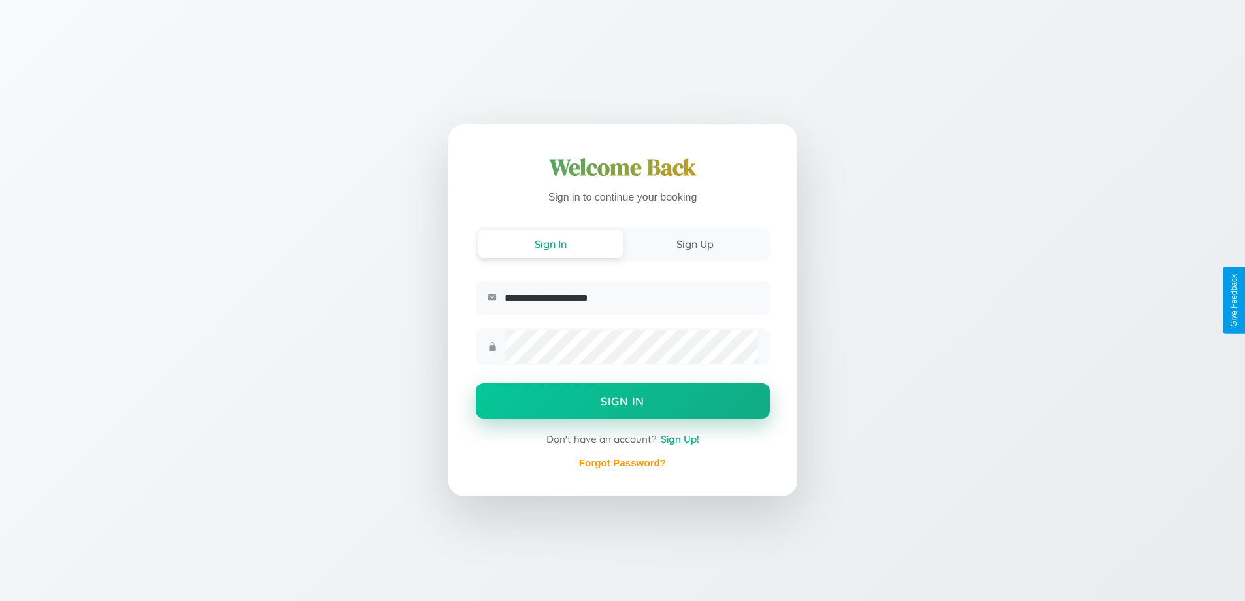
click at [622, 402] on button "Sign In" at bounding box center [623, 400] width 294 height 35
